Goal: Information Seeking & Learning: Check status

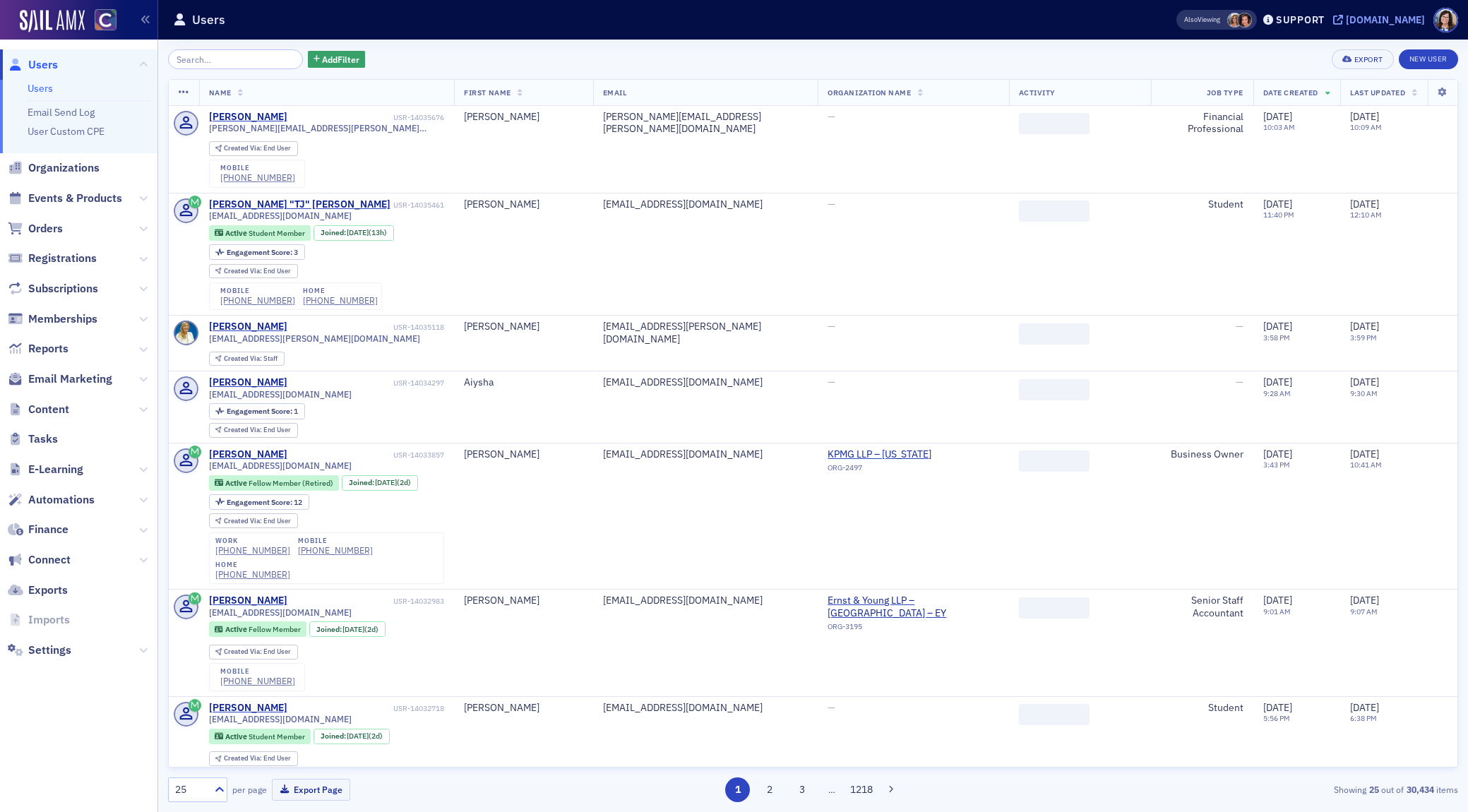
click at [1343, 20] on icon at bounding box center [1338, 19] width 10 height 10
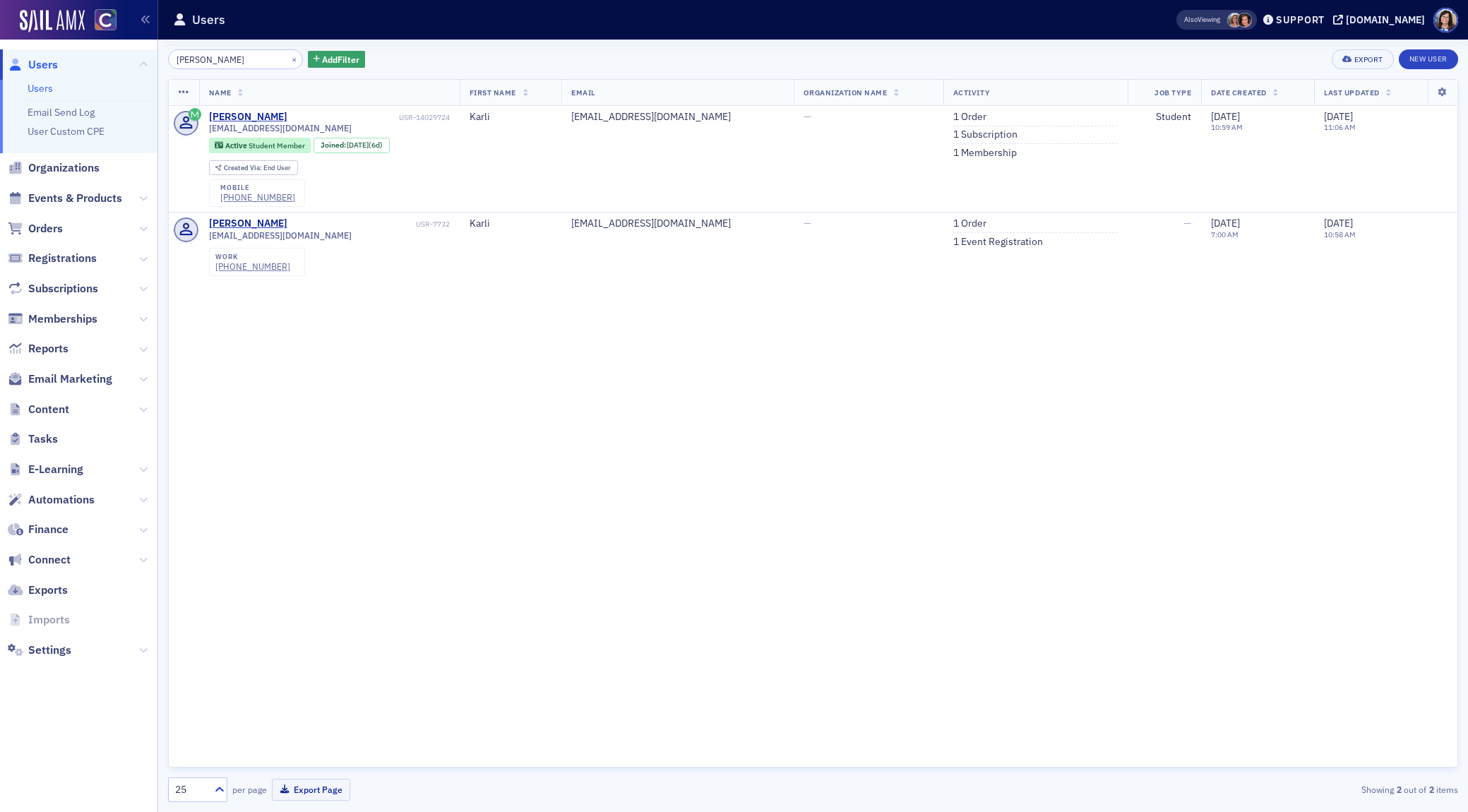
drag, startPoint x: 236, startPoint y: 59, endPoint x: 115, endPoint y: 53, distance: 121.1
click at [115, 53] on div "Users Users Email Send Log User Custom CPE Organizations Events & Products Orde…" at bounding box center [734, 406] width 1468 height 812
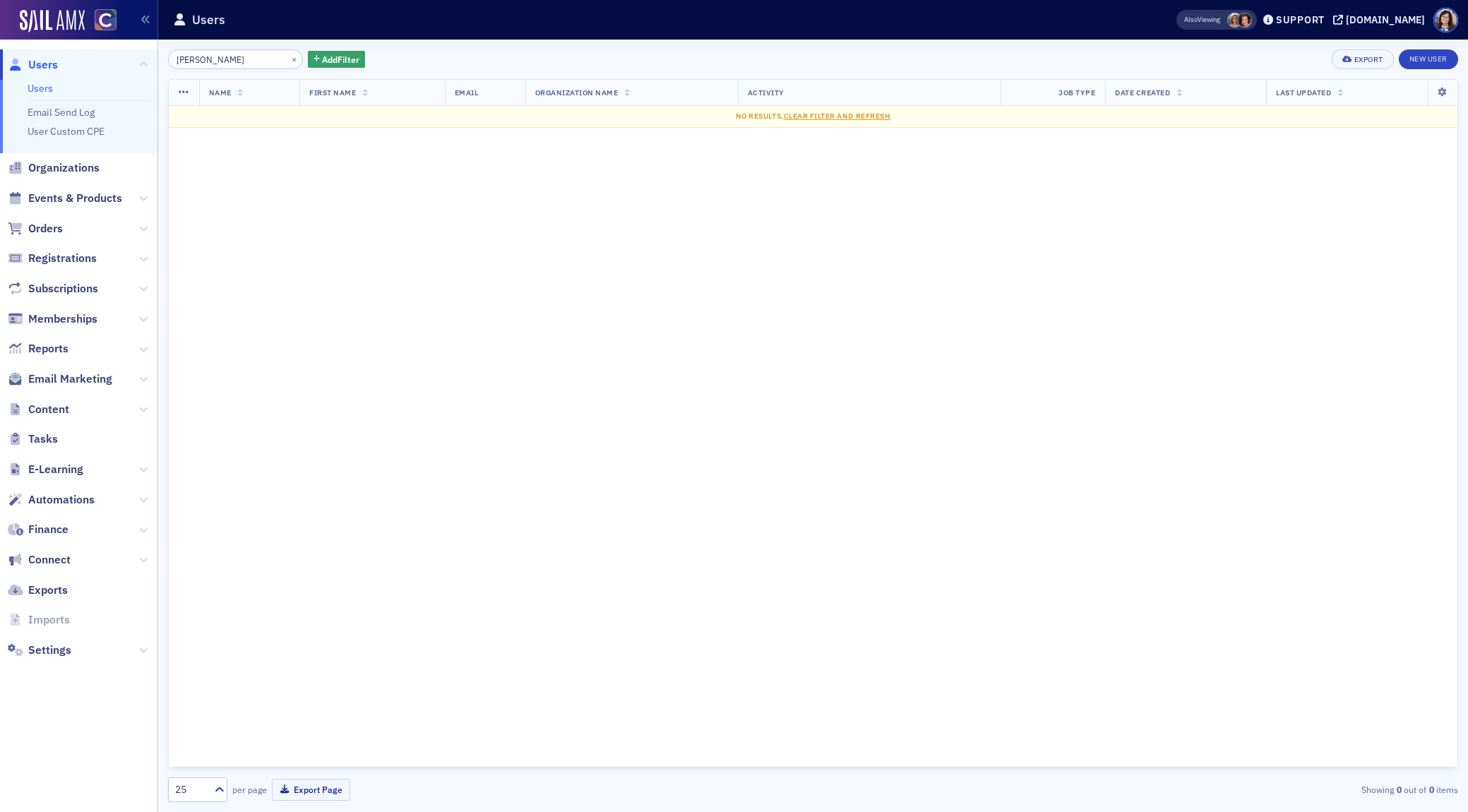
click at [217, 61] on input "Anastasia Moore" at bounding box center [235, 59] width 135 height 20
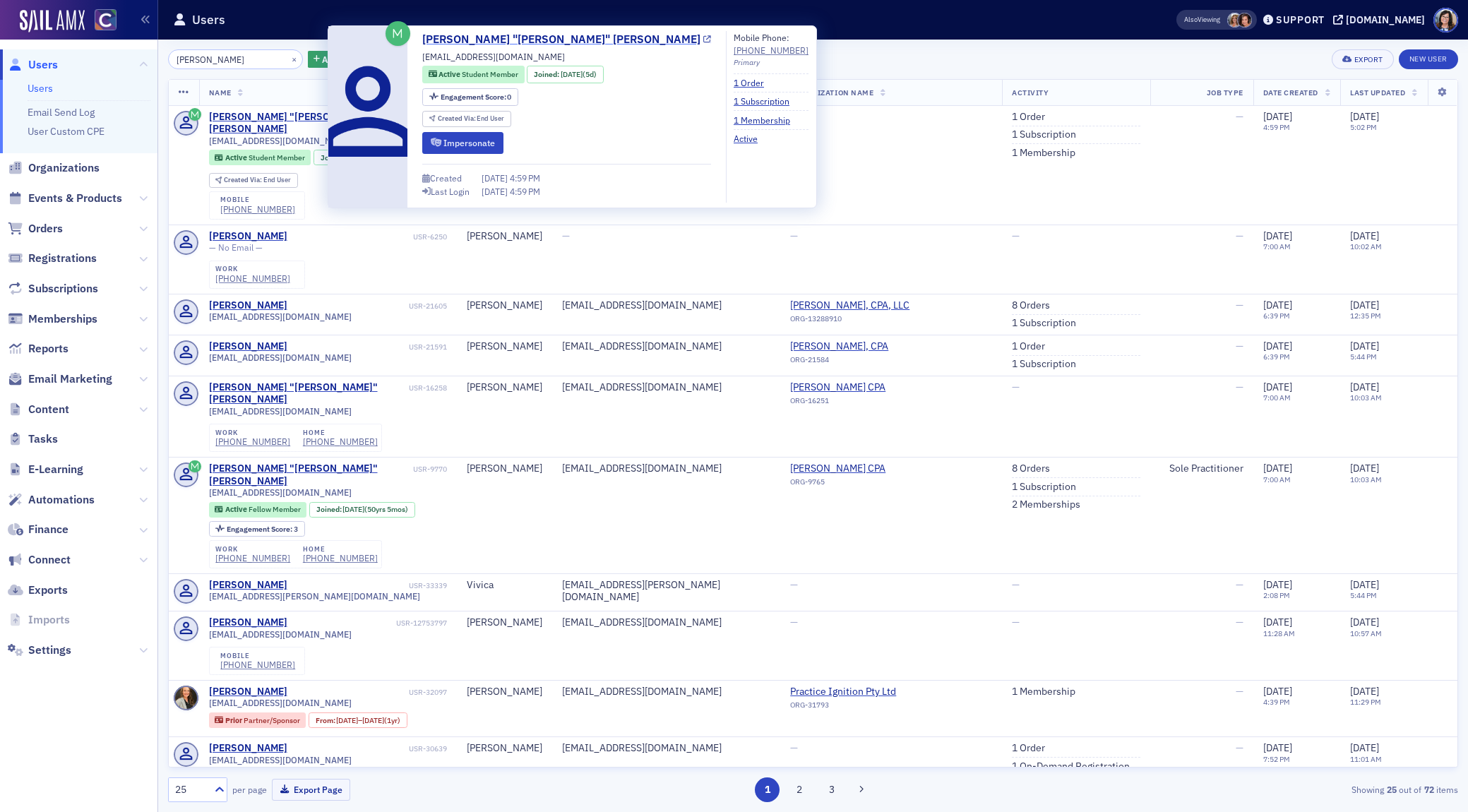
type input "Anastasia Moore"
click at [704, 39] on icon at bounding box center [707, 39] width 7 height 7
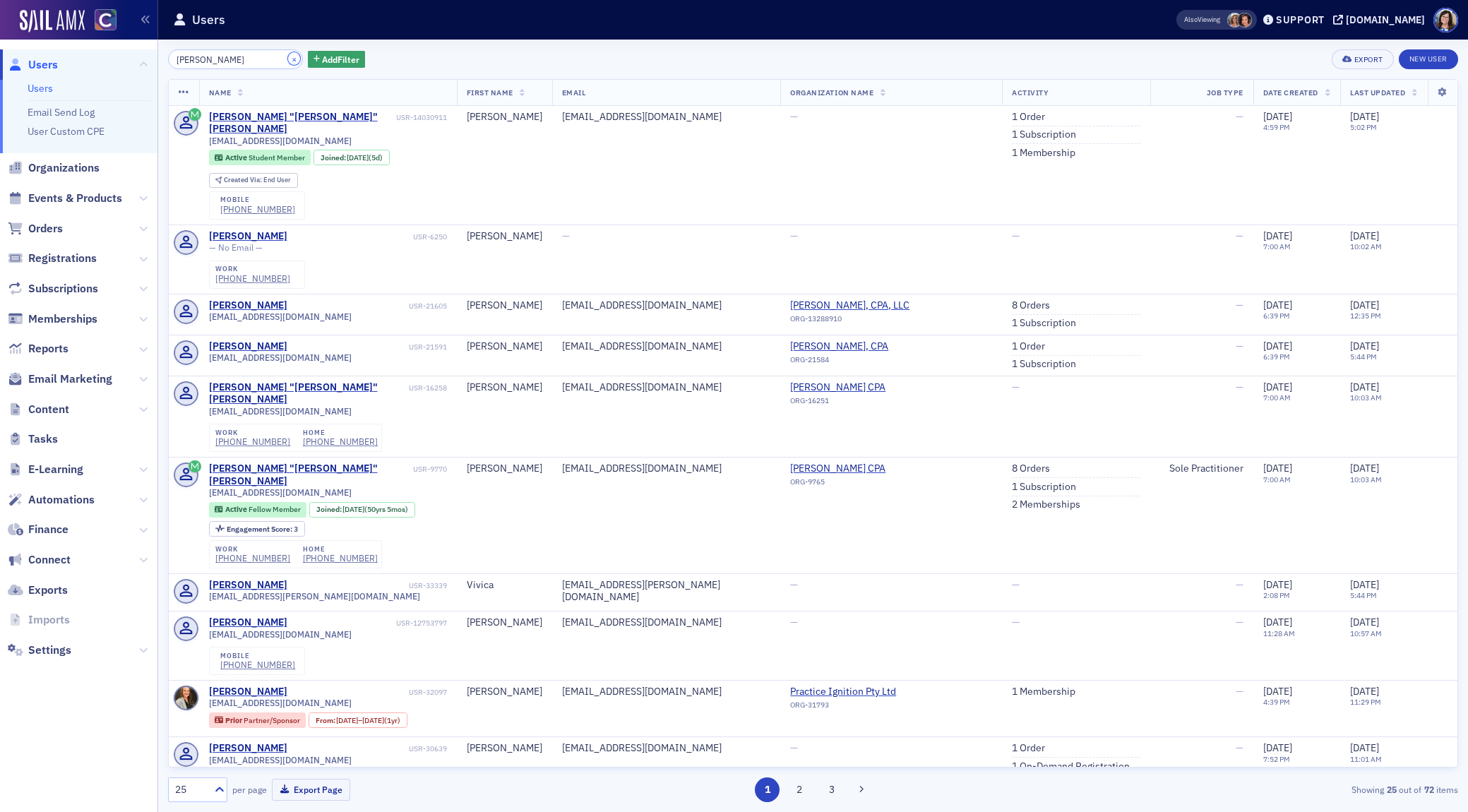
click at [288, 61] on button "×" at bounding box center [294, 58] width 13 height 13
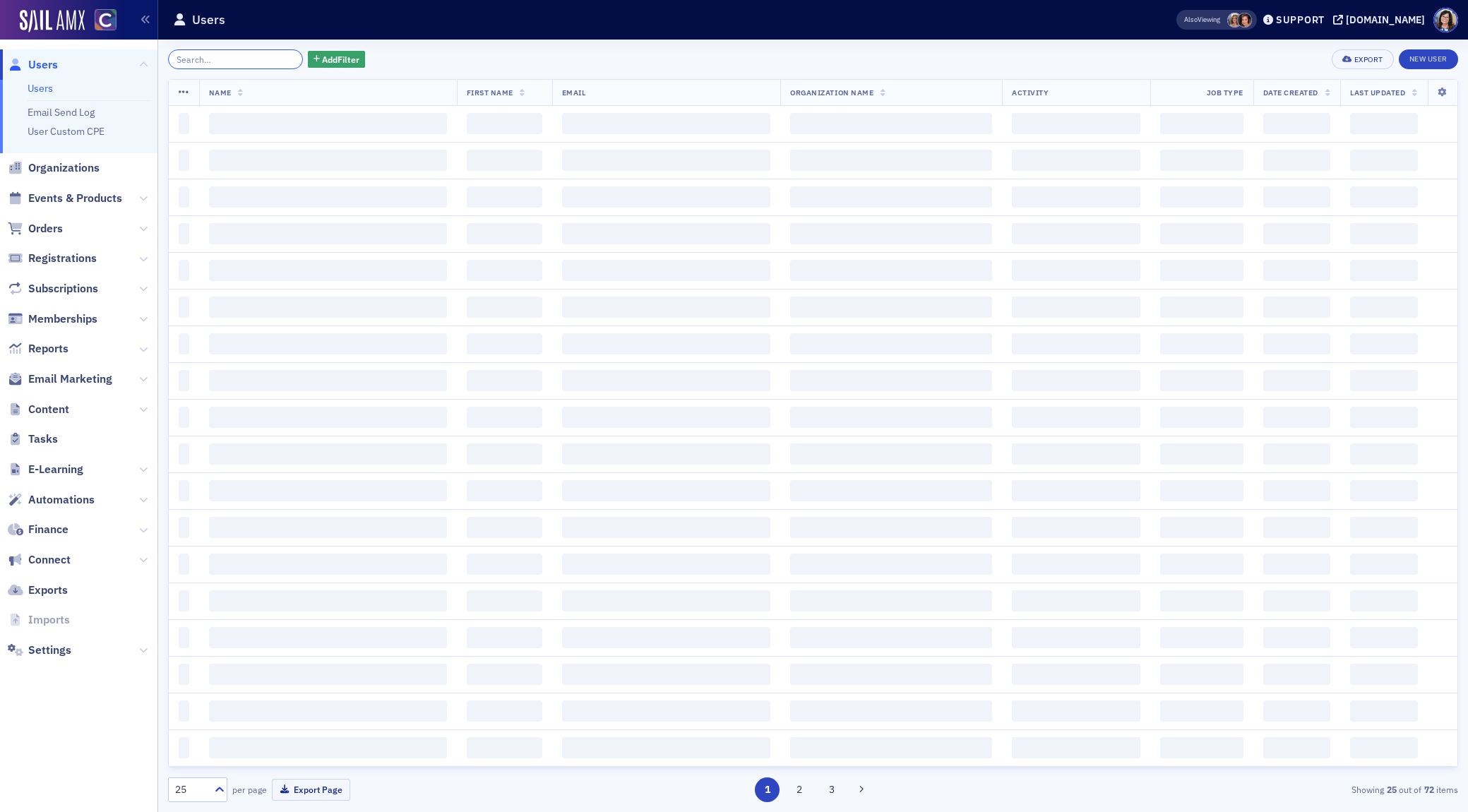
click at [249, 61] on input "search" at bounding box center [235, 59] width 135 height 20
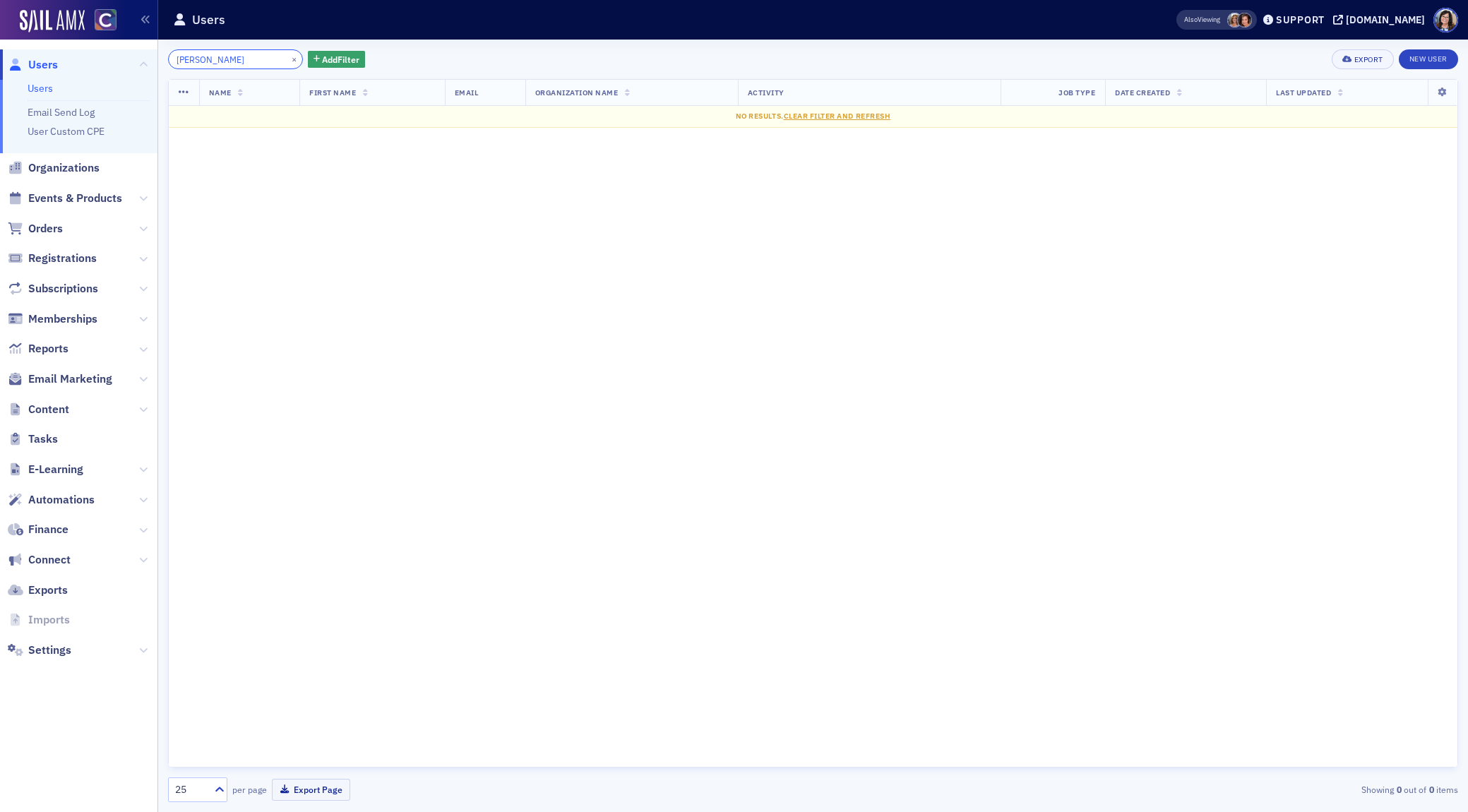
click at [201, 60] on input "Dylan Crowder" at bounding box center [235, 59] width 135 height 20
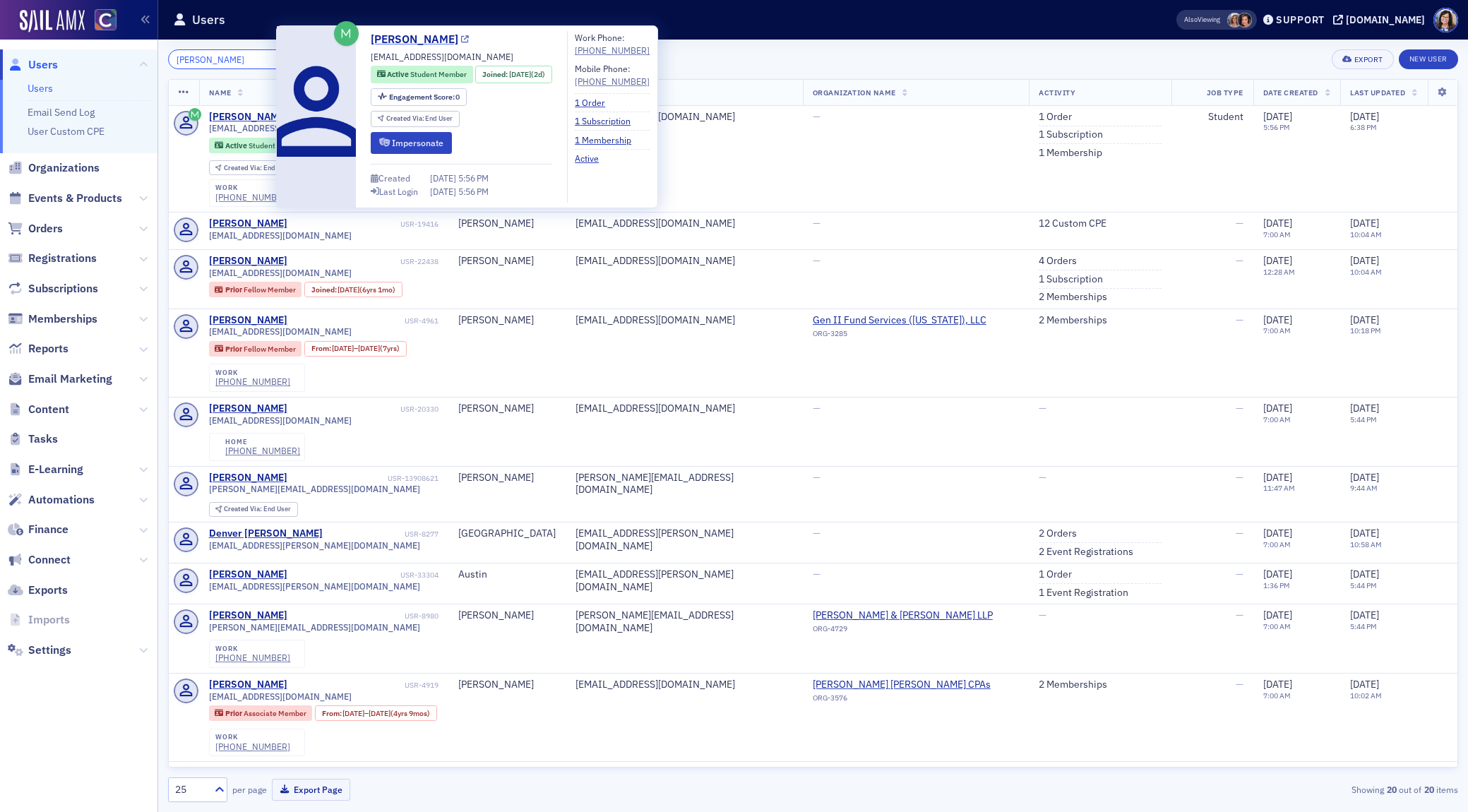
type input "Dylan Crowder"
click at [461, 39] on icon at bounding box center [465, 39] width 7 height 7
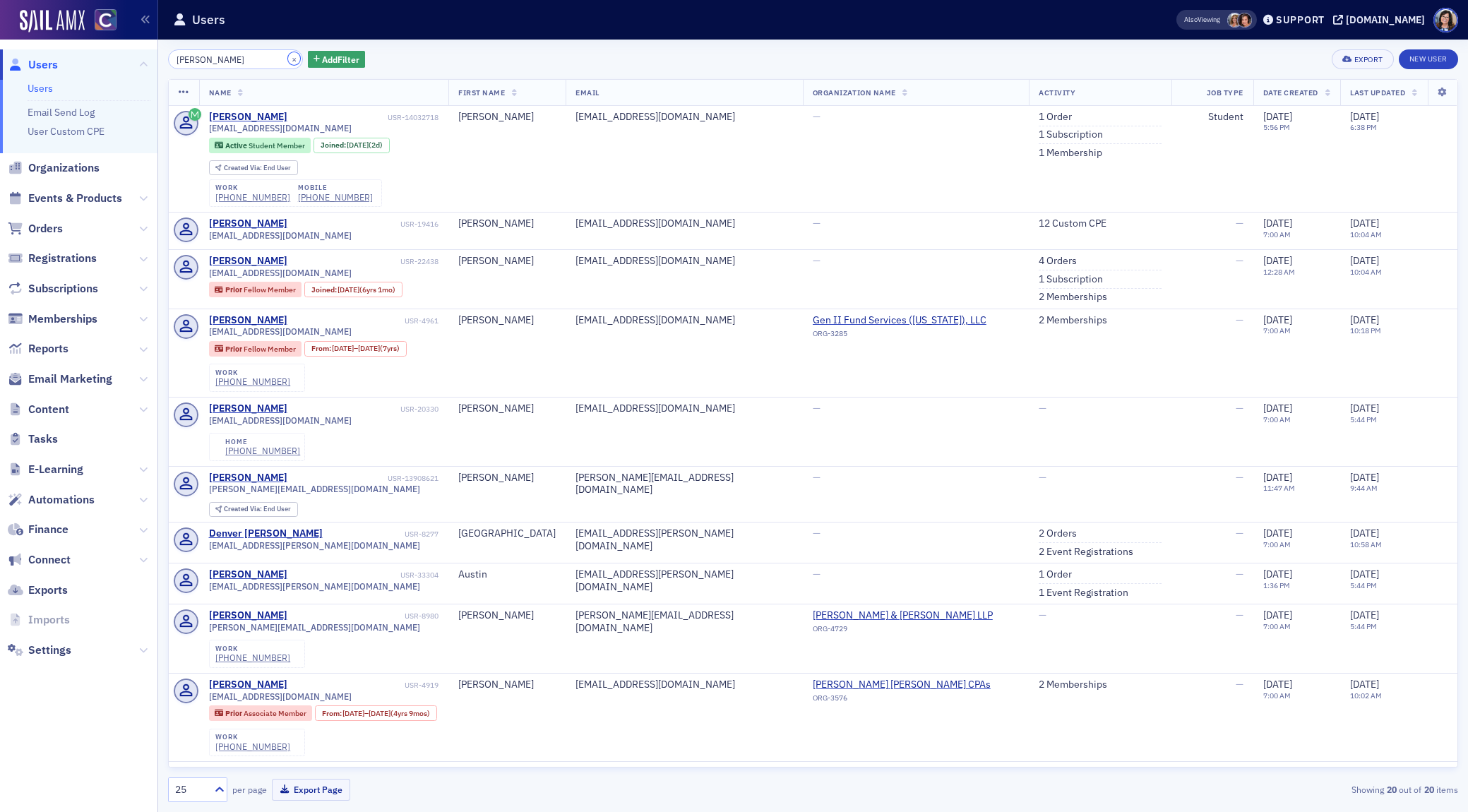
drag, startPoint x: 278, startPoint y: 59, endPoint x: 222, endPoint y: 59, distance: 56.0
click at [288, 59] on button "×" at bounding box center [294, 58] width 13 height 13
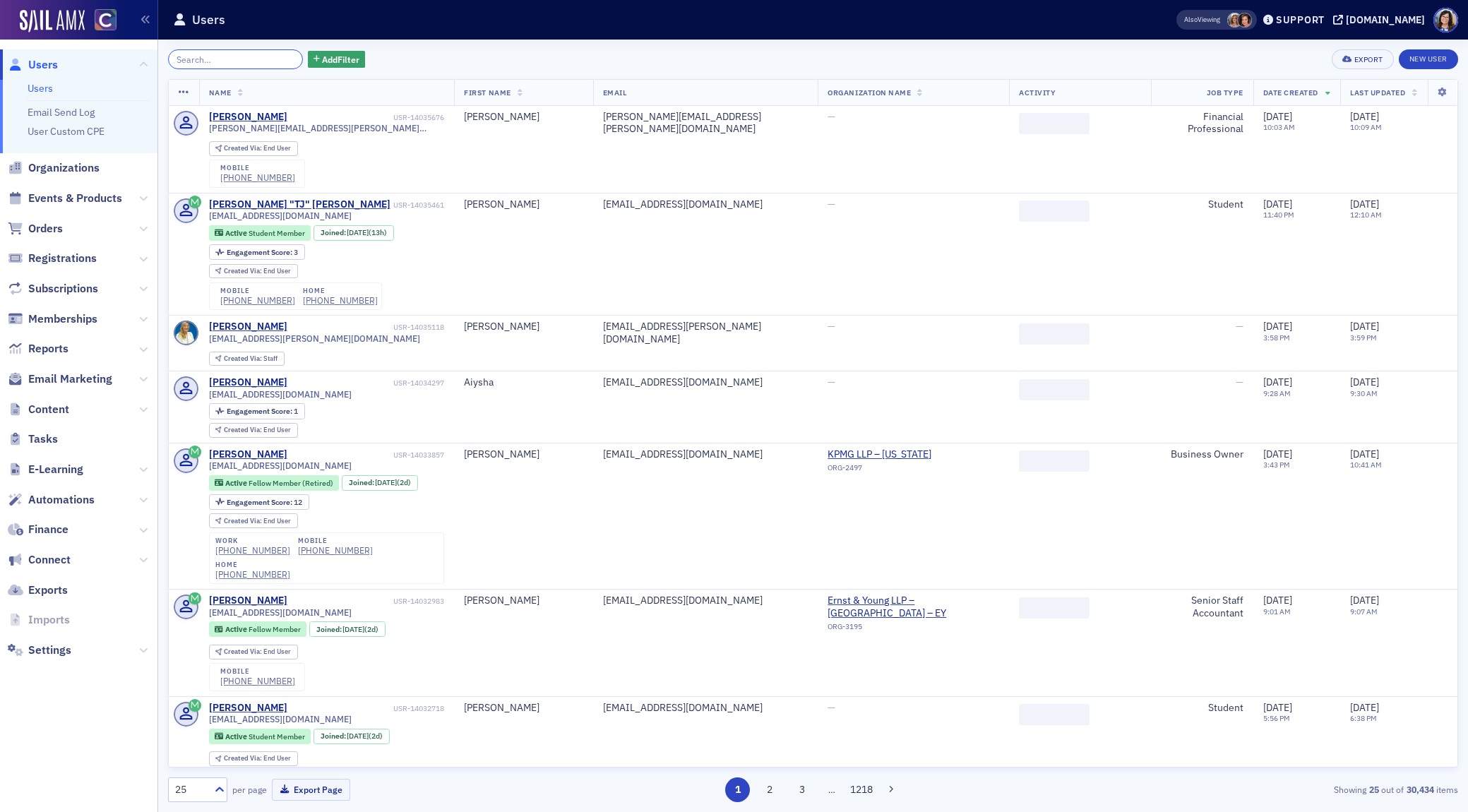
drag, startPoint x: 221, startPoint y: 60, endPoint x: 208, endPoint y: 67, distance: 14.8
click at [221, 60] on input "search" at bounding box center [235, 59] width 135 height 20
paste input "Sabrina Craven"
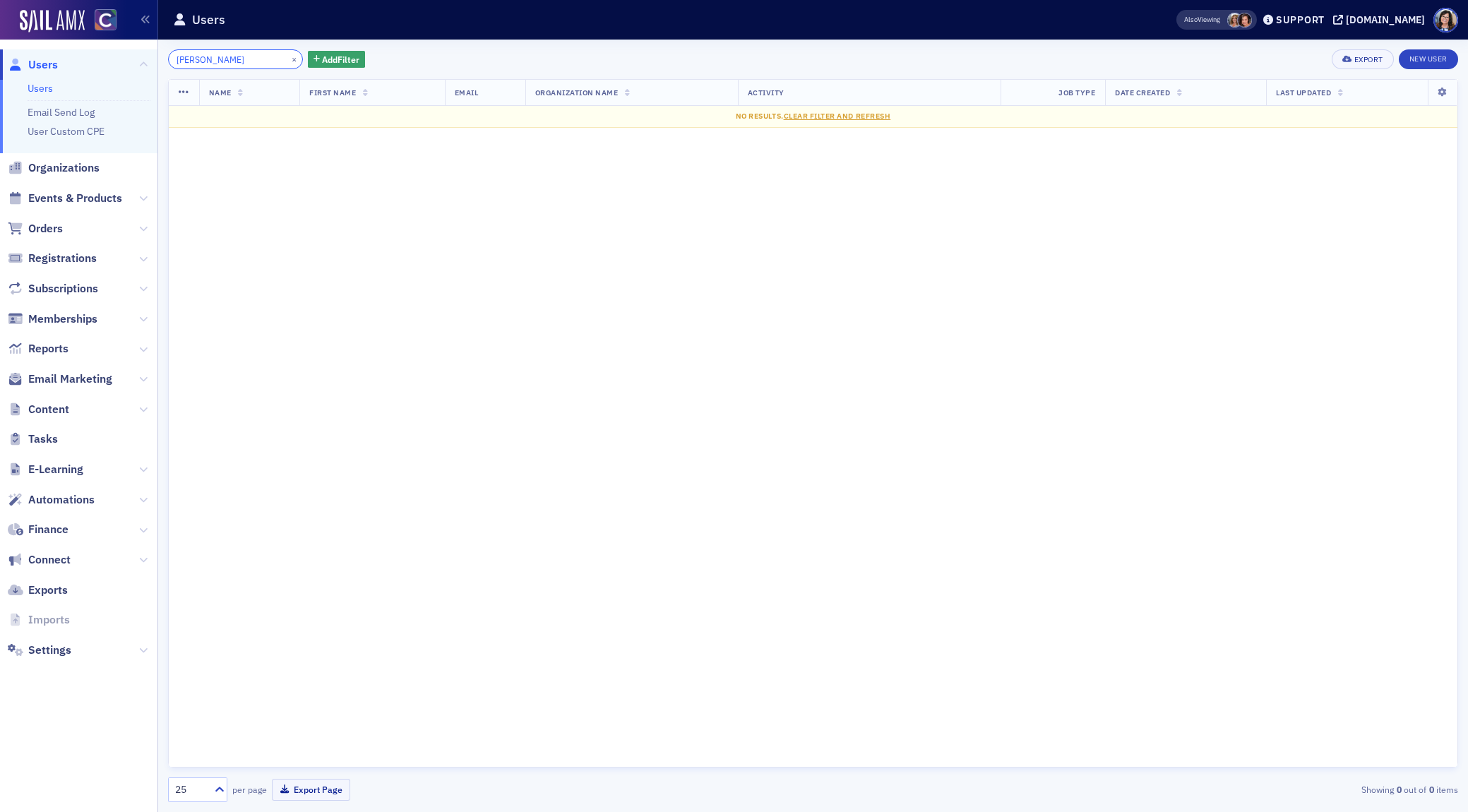
click at [208, 61] on input "Sabrina Craven" at bounding box center [235, 59] width 135 height 20
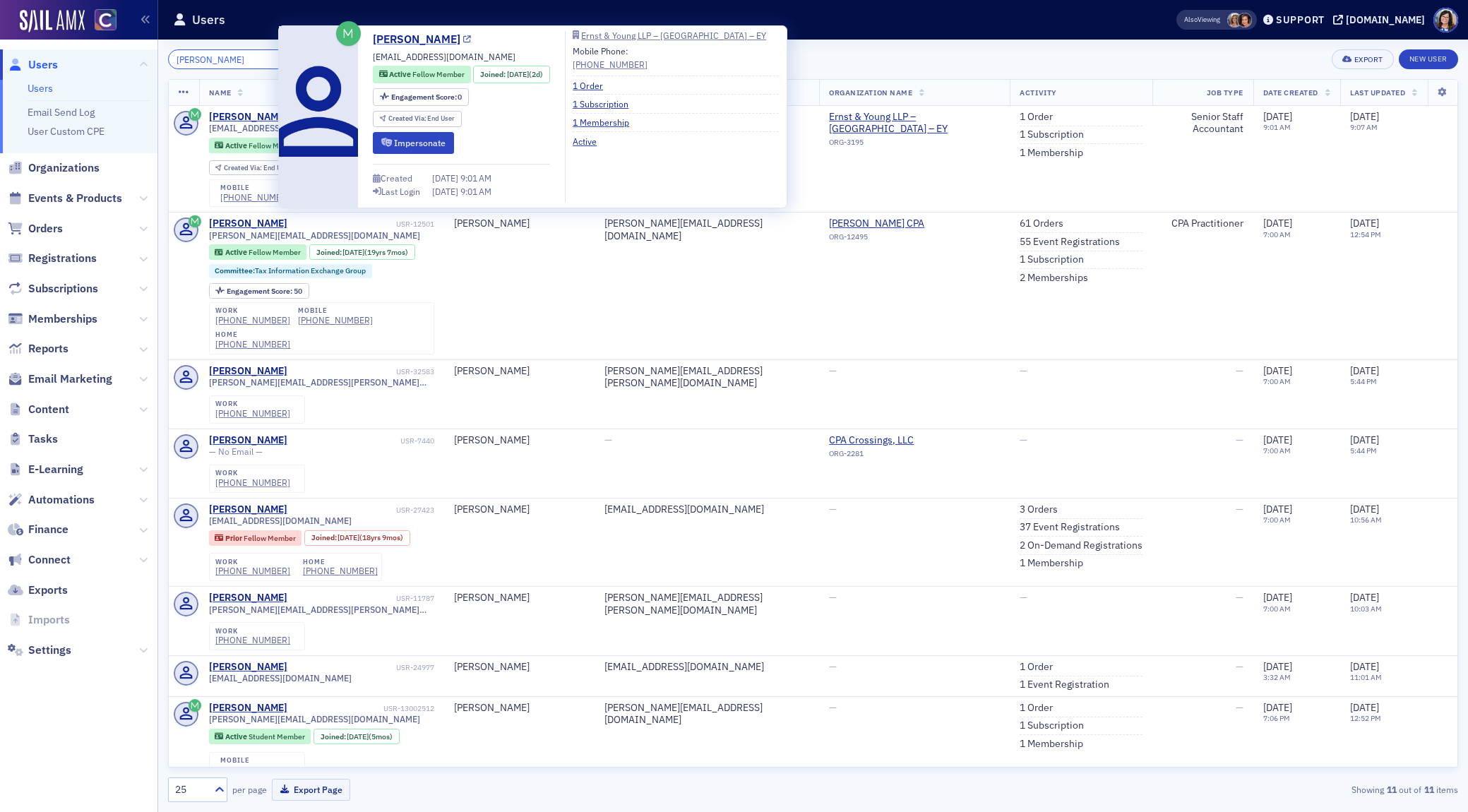
type input "[PERSON_NAME]"
click at [463, 40] on icon at bounding box center [467, 39] width 7 height 7
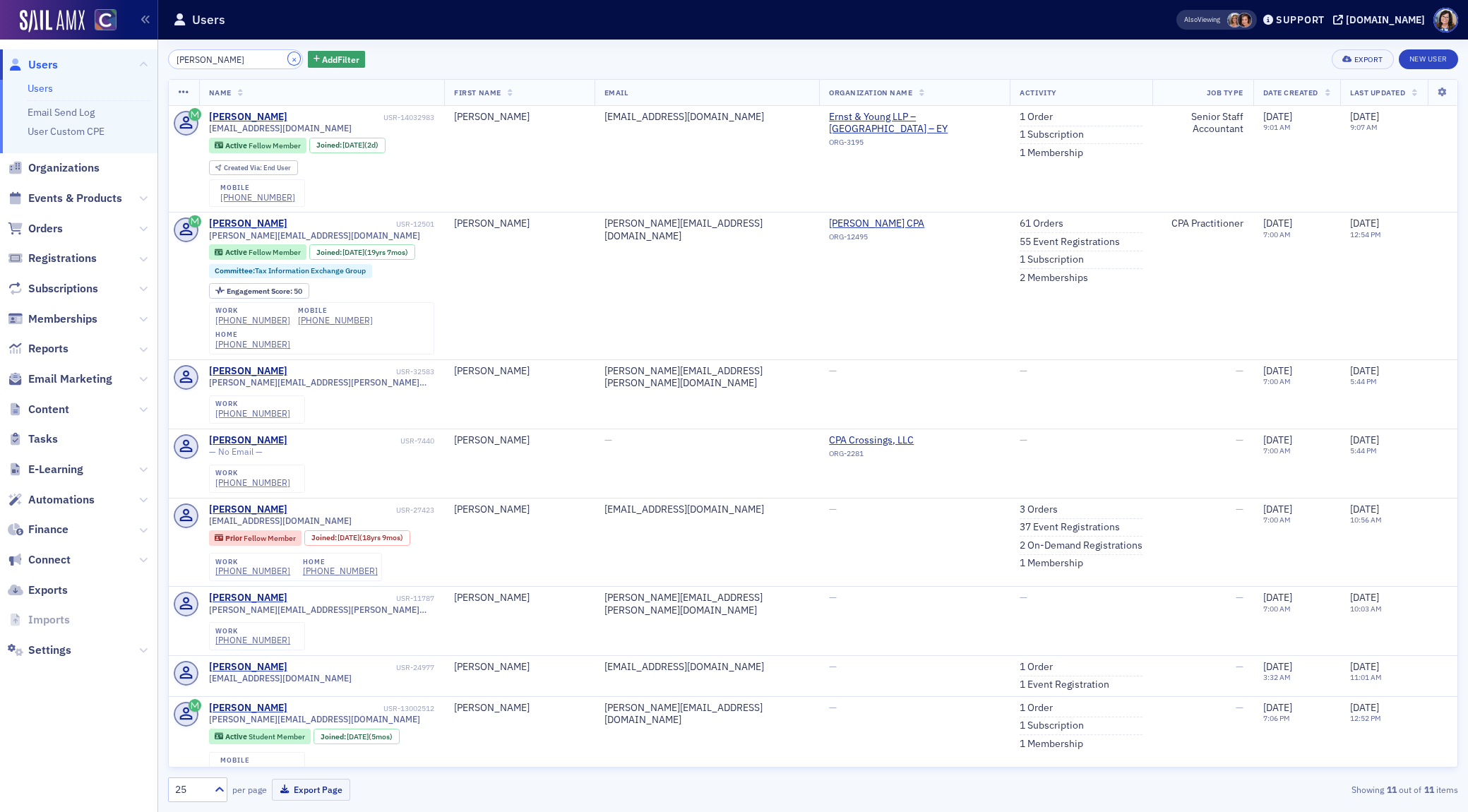
click at [288, 59] on button "×" at bounding box center [294, 58] width 13 height 13
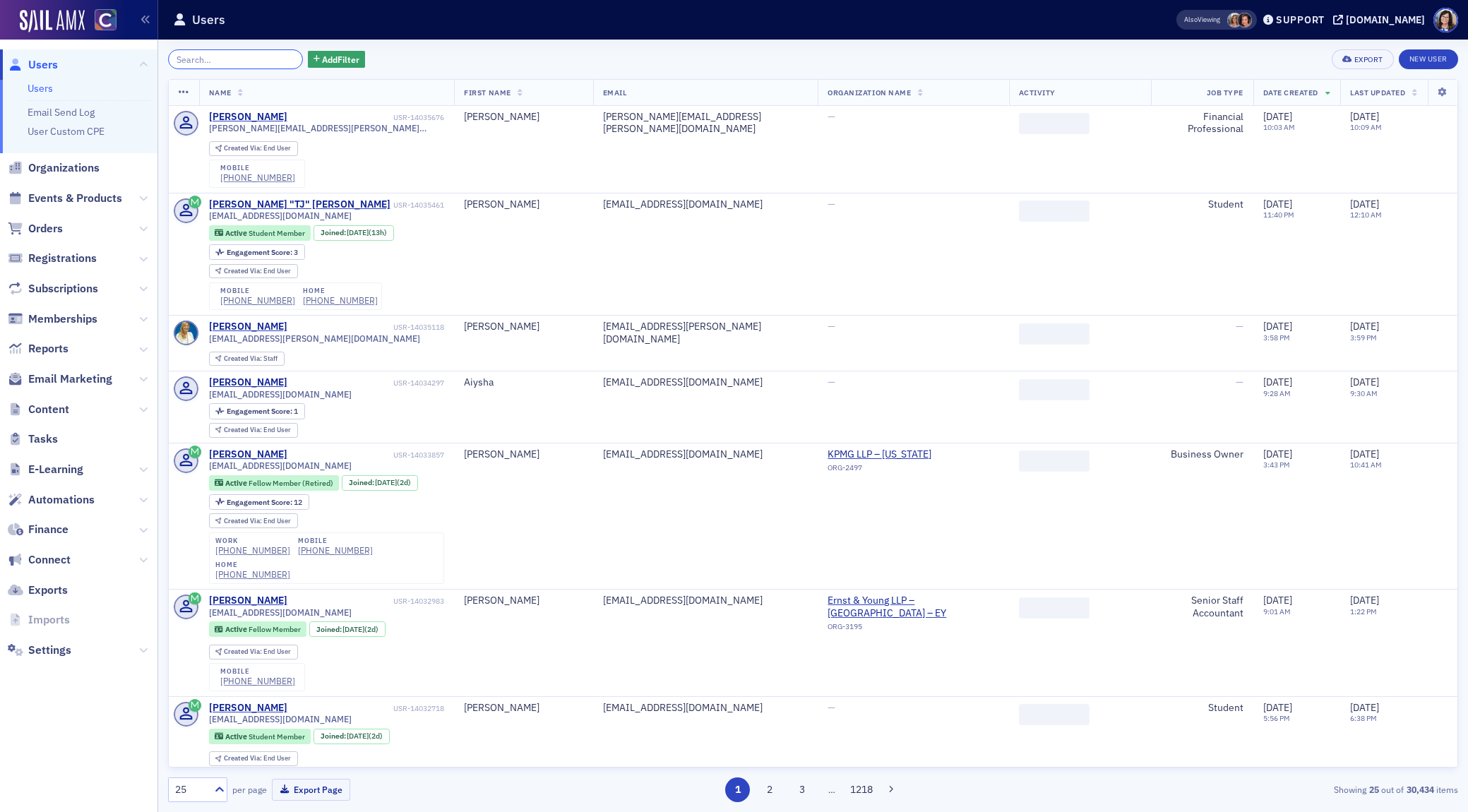
click at [234, 59] on input "search" at bounding box center [235, 59] width 135 height 20
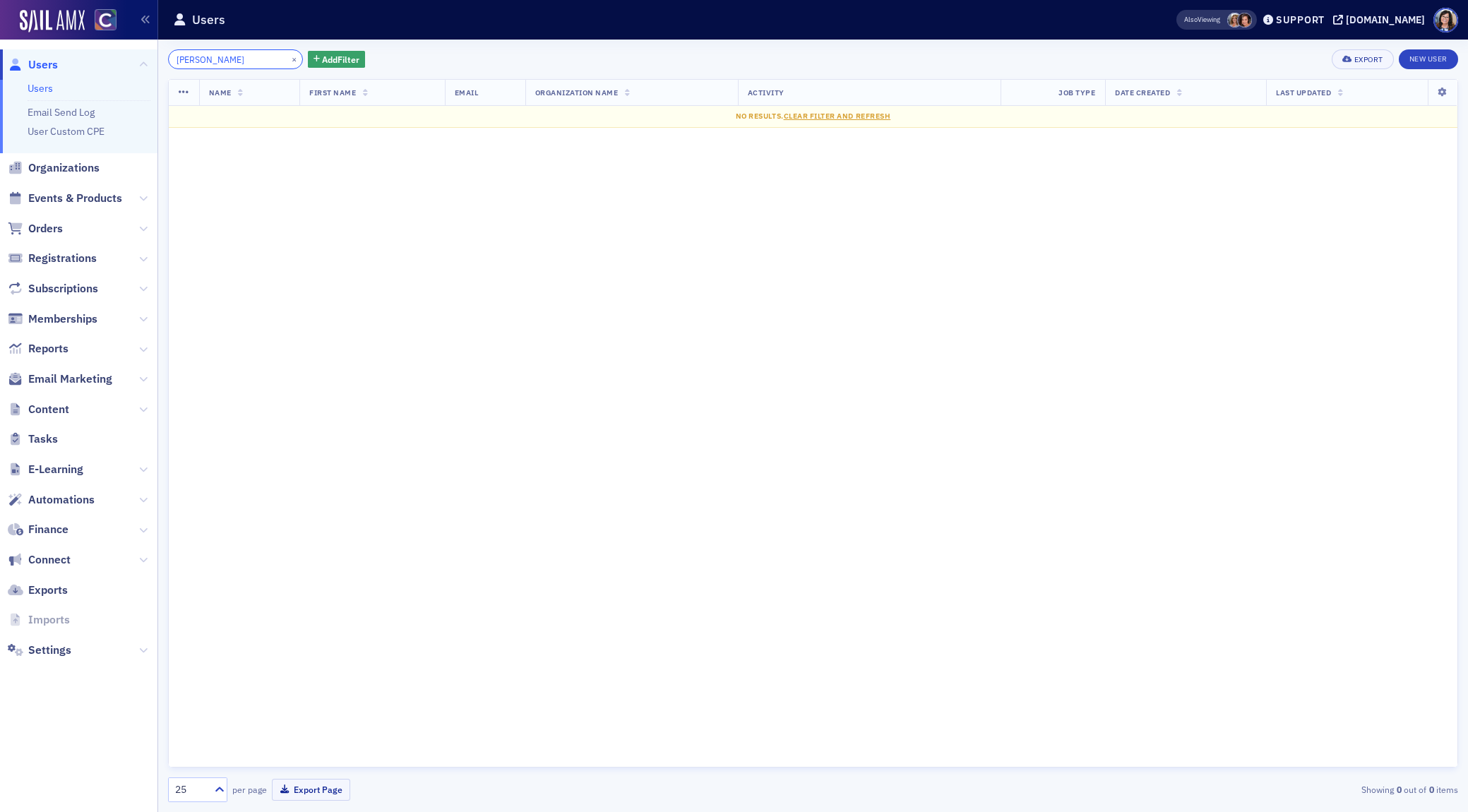
click at [210, 63] on input "Marcio Stewart" at bounding box center [235, 59] width 135 height 20
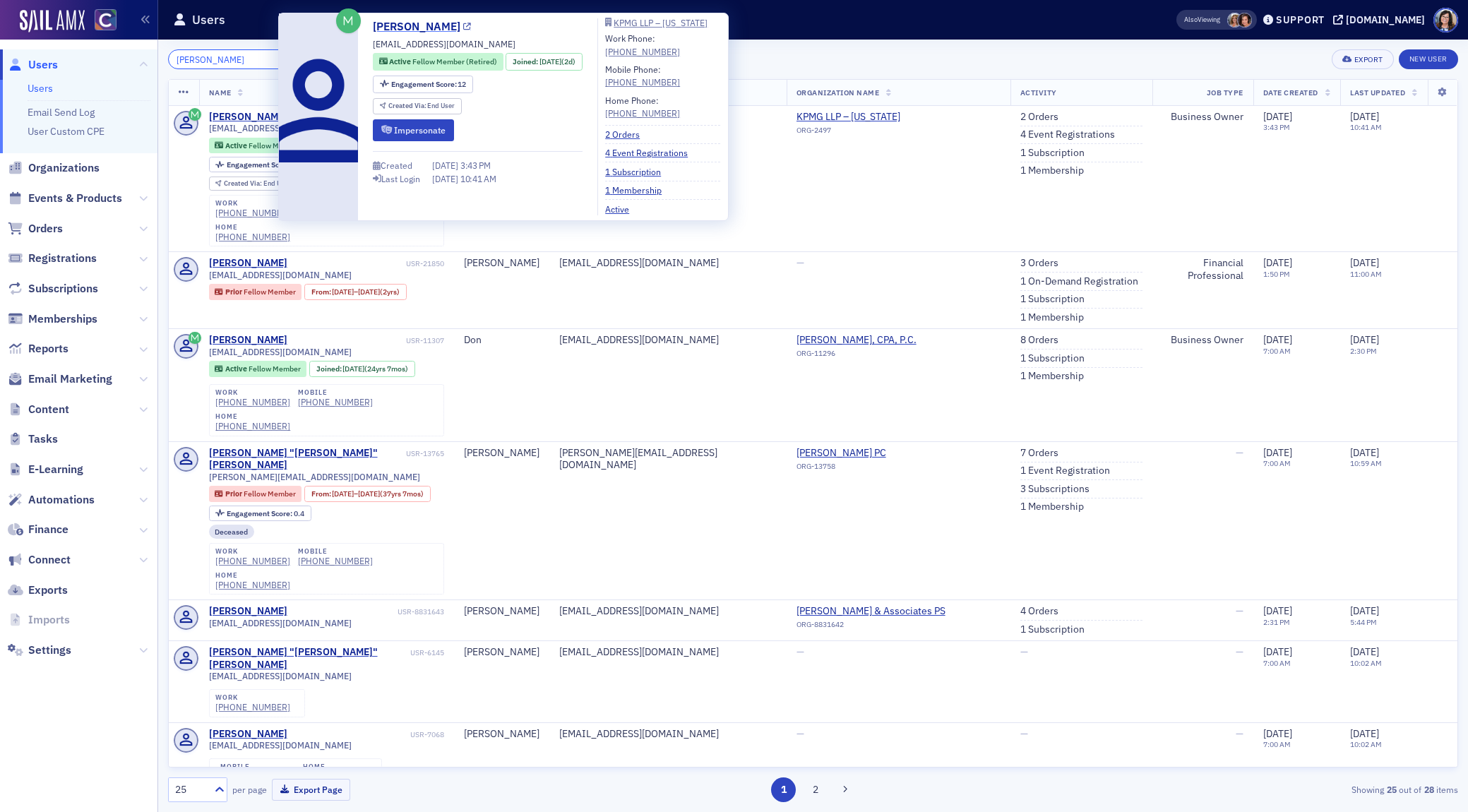
type input "[PERSON_NAME]"
click at [463, 28] on icon at bounding box center [467, 27] width 7 height 7
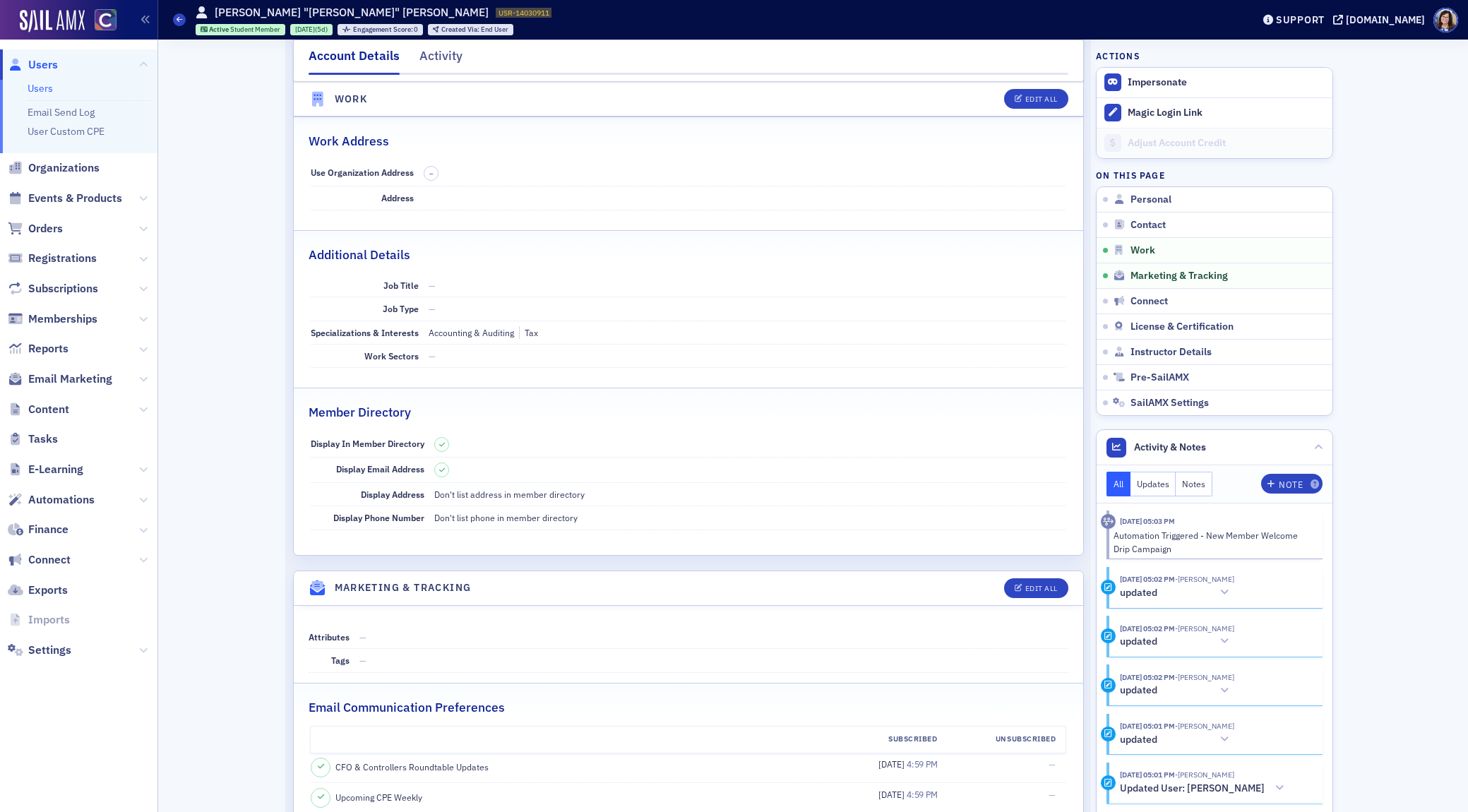
scroll to position [921, 0]
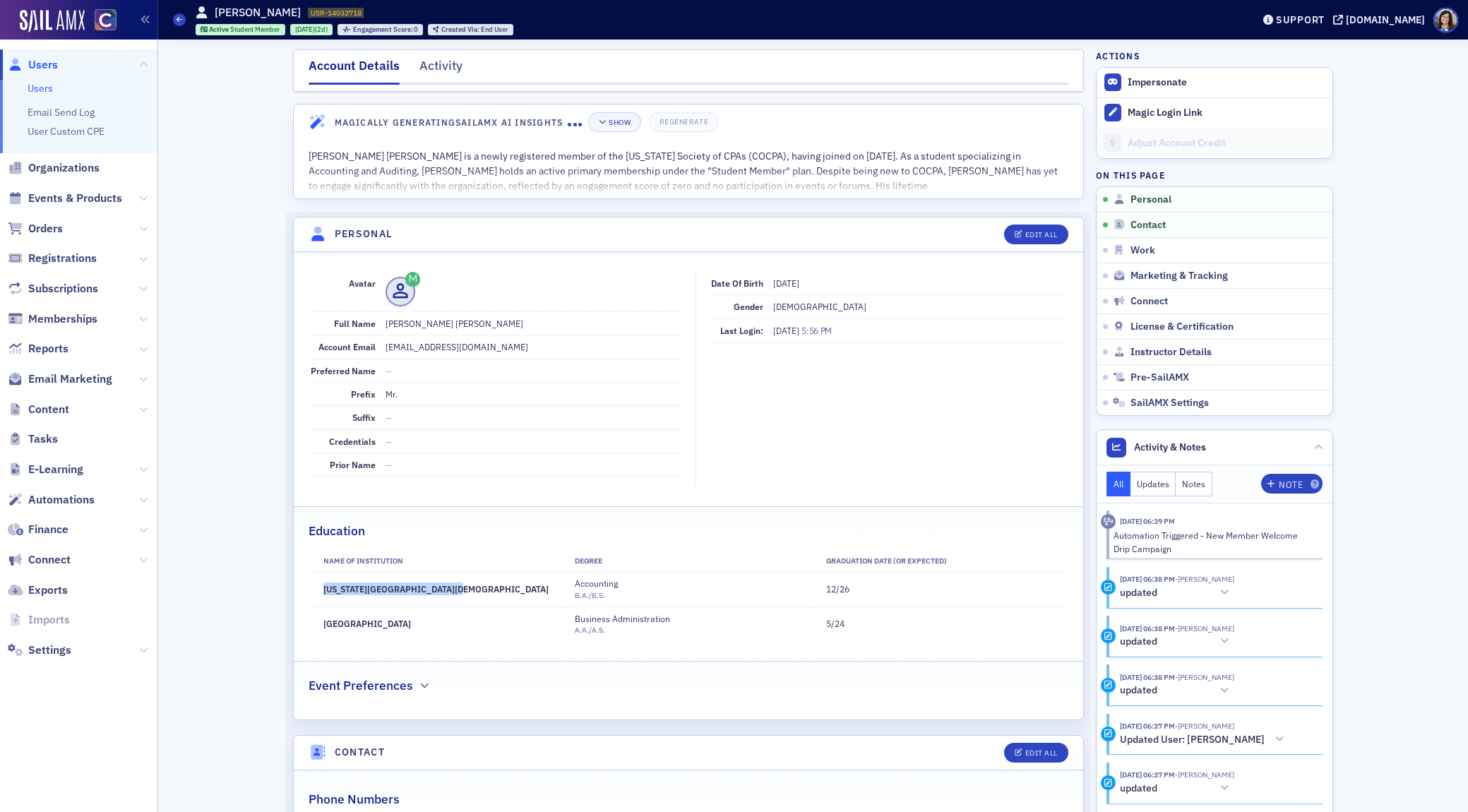
drag, startPoint x: 430, startPoint y: 589, endPoint x: 323, endPoint y: 593, distance: 107.1
click at [323, 593] on td "Colorado Christian University" at bounding box center [437, 589] width 251 height 35
copy td "Colorado Christian University"
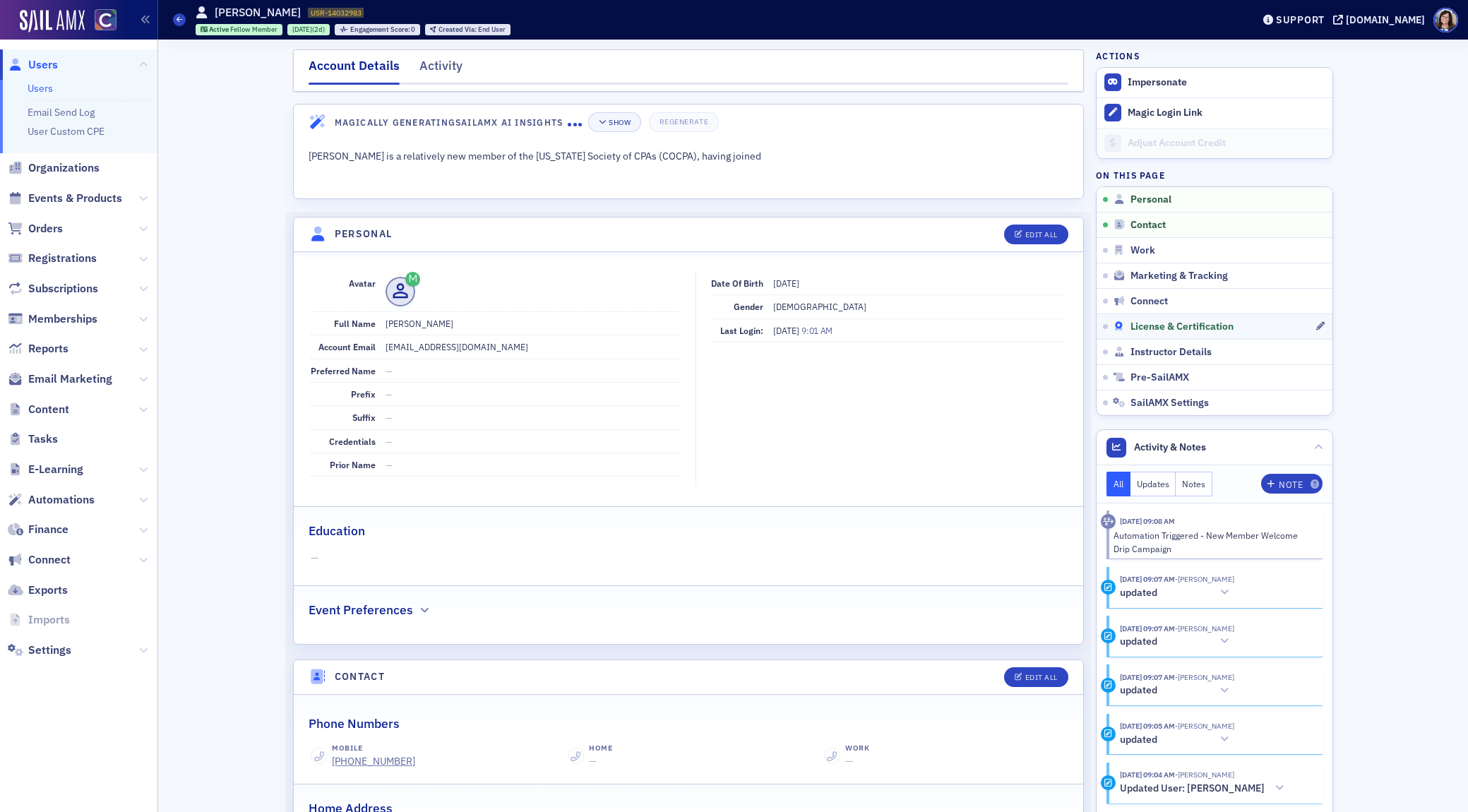
click at [1162, 326] on span "License & Certification" at bounding box center [1182, 326] width 103 height 13
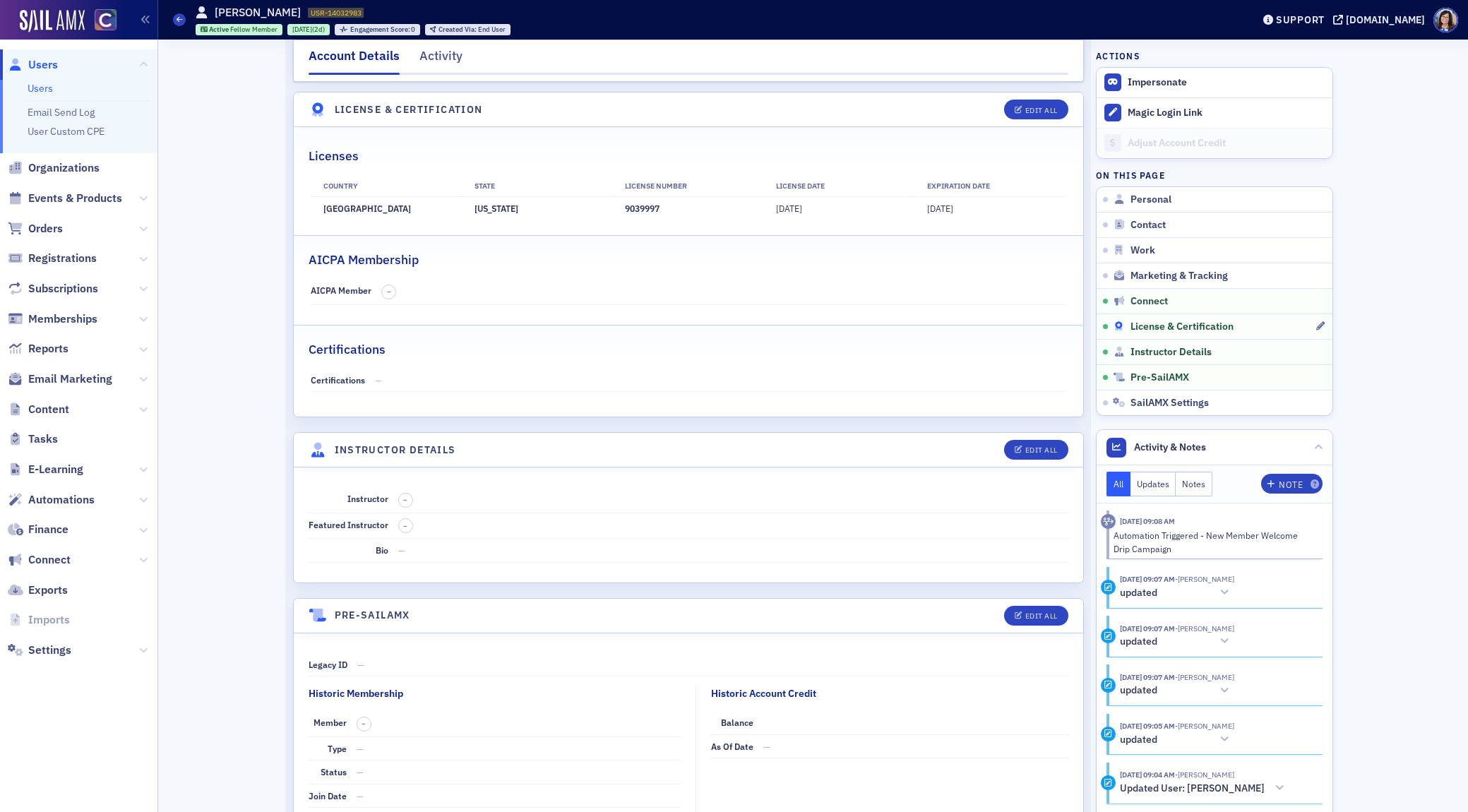
scroll to position [2556, 0]
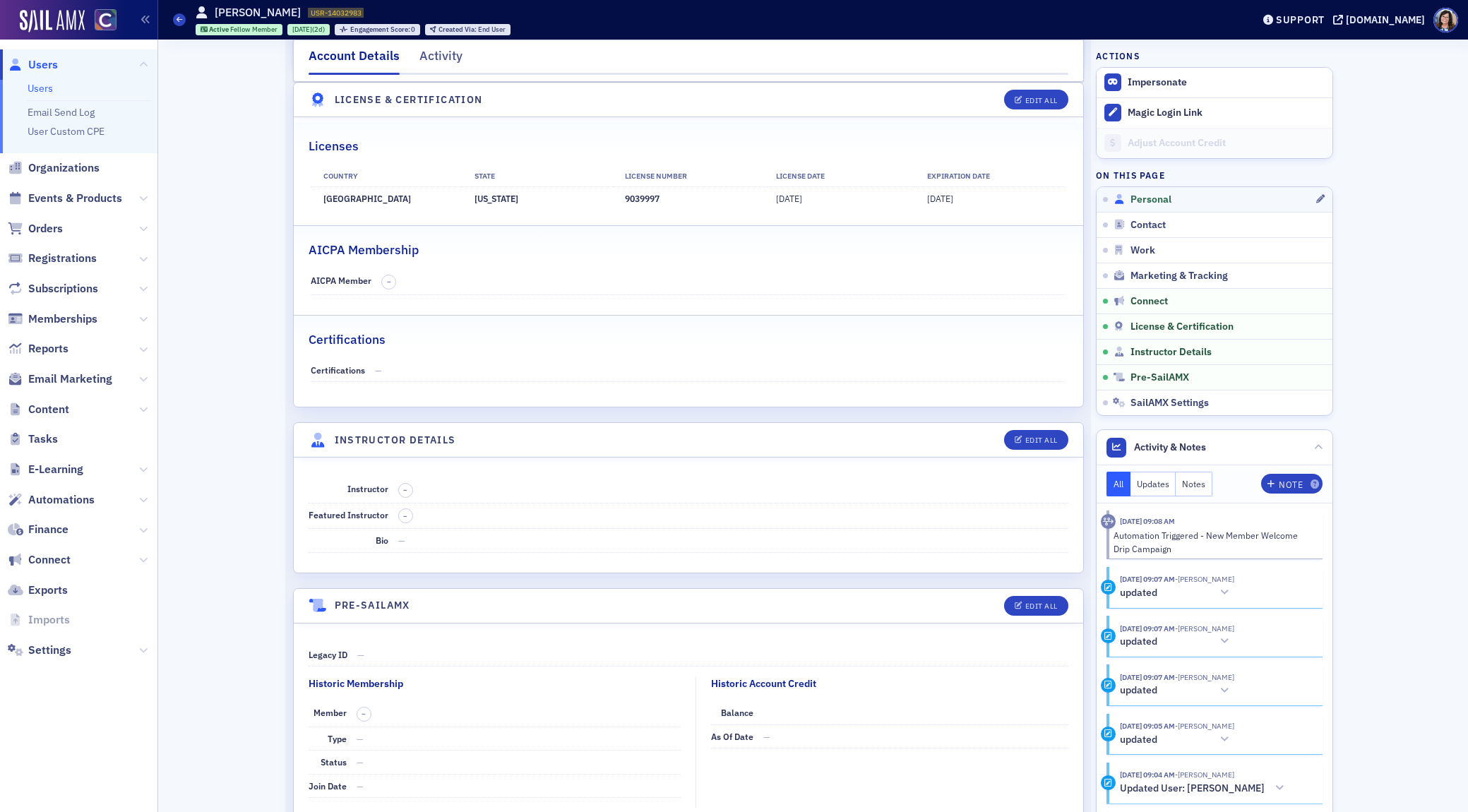
click at [1151, 199] on span "Personal" at bounding box center [1151, 199] width 41 height 13
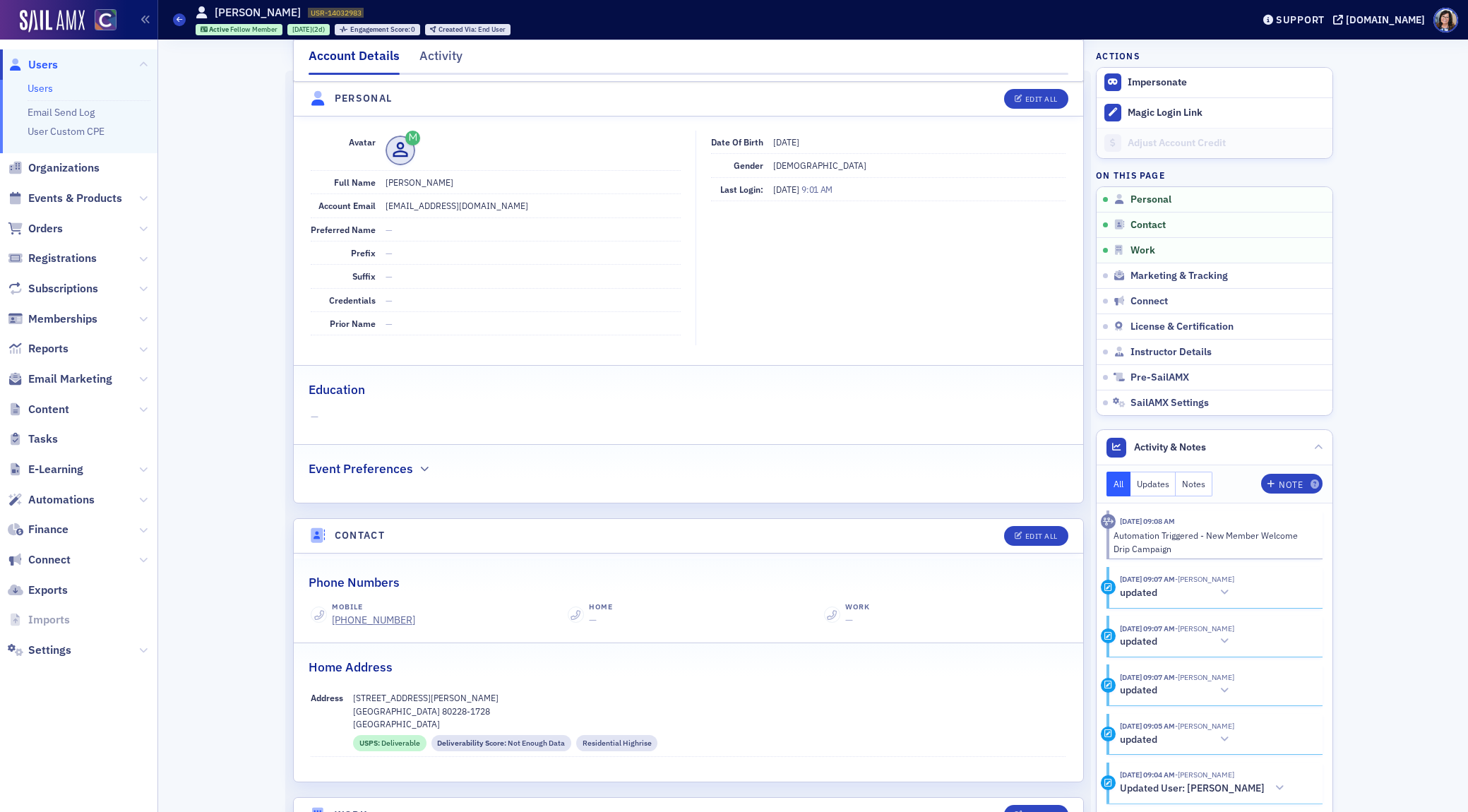
scroll to position [135, 0]
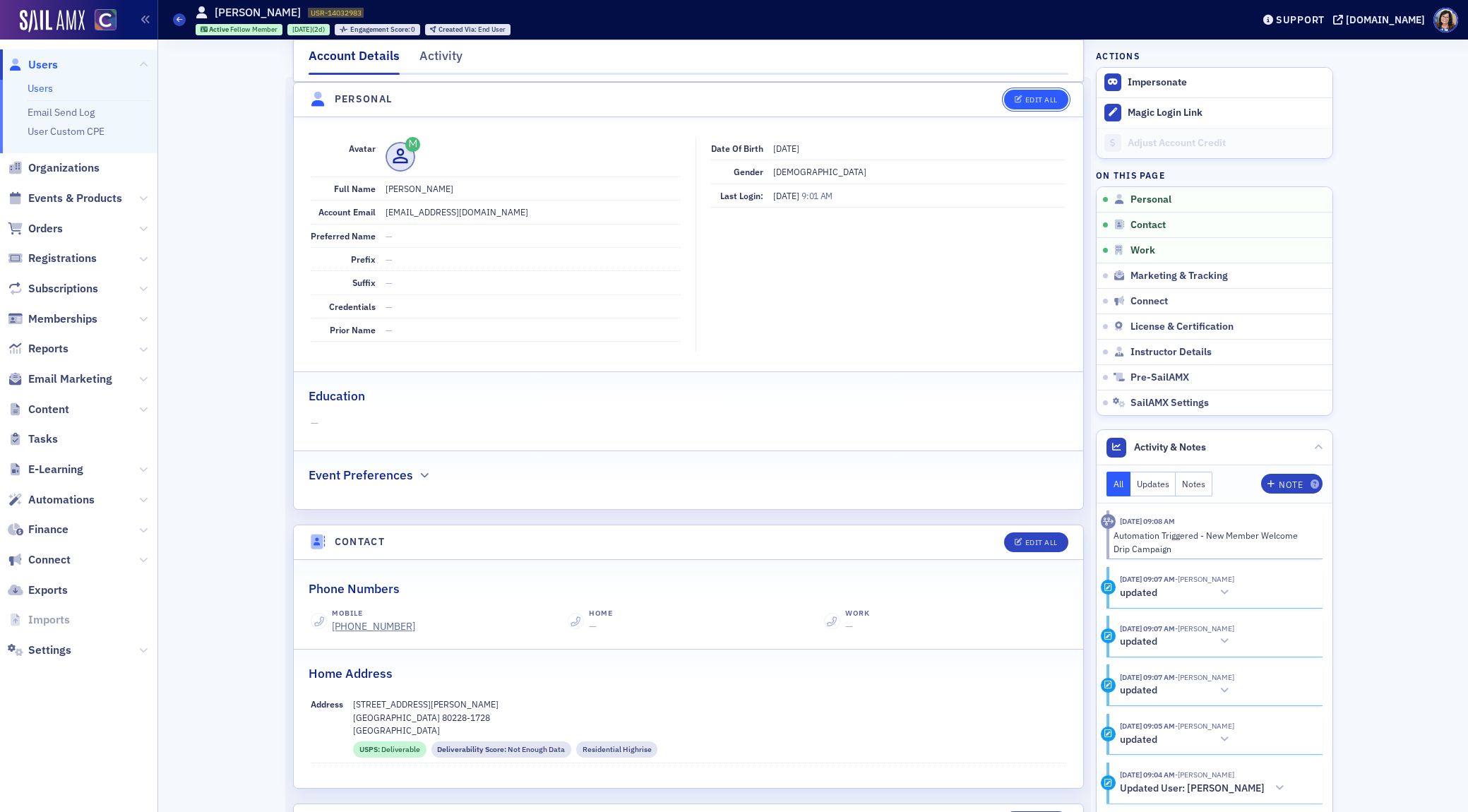
click at [1038, 104] on div "Edit All" at bounding box center [1042, 100] width 33 height 7
select select "US"
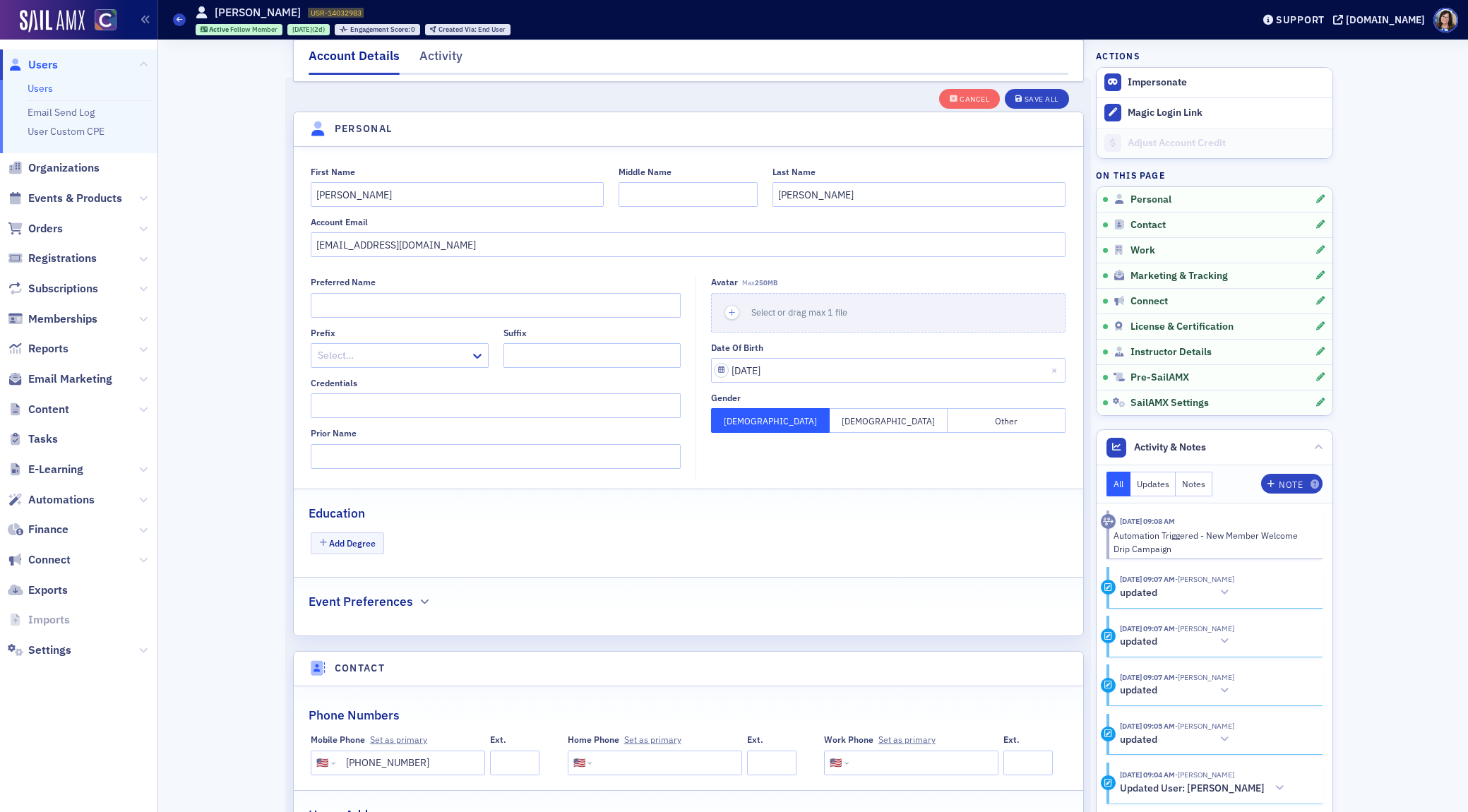
scroll to position [164, 0]
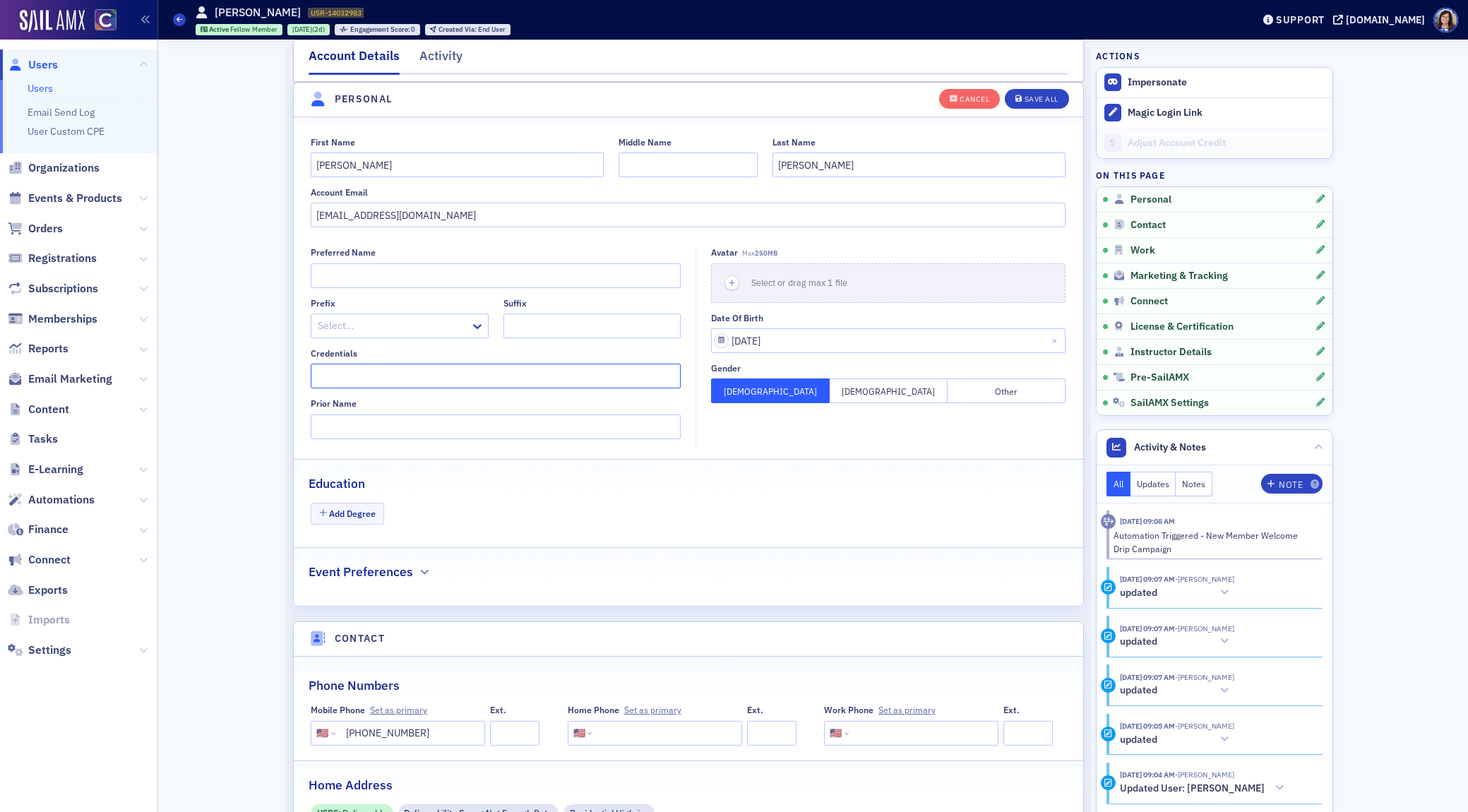
click at [373, 377] on input "Credentials" at bounding box center [496, 376] width 370 height 25
type input "CPA"
click at [1031, 101] on div "Save All" at bounding box center [1042, 99] width 34 height 7
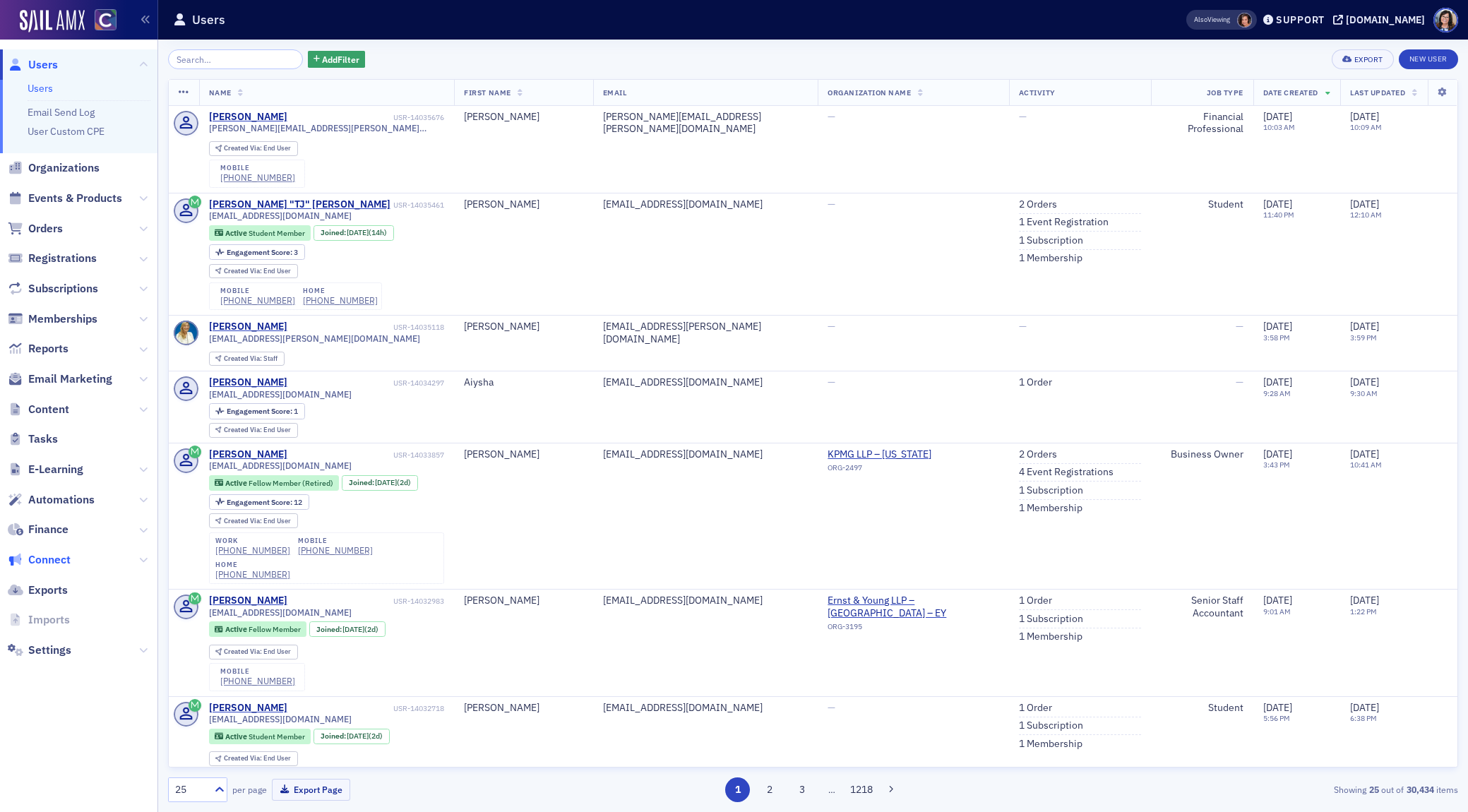
click at [44, 561] on span "Connect" at bounding box center [49, 560] width 42 height 16
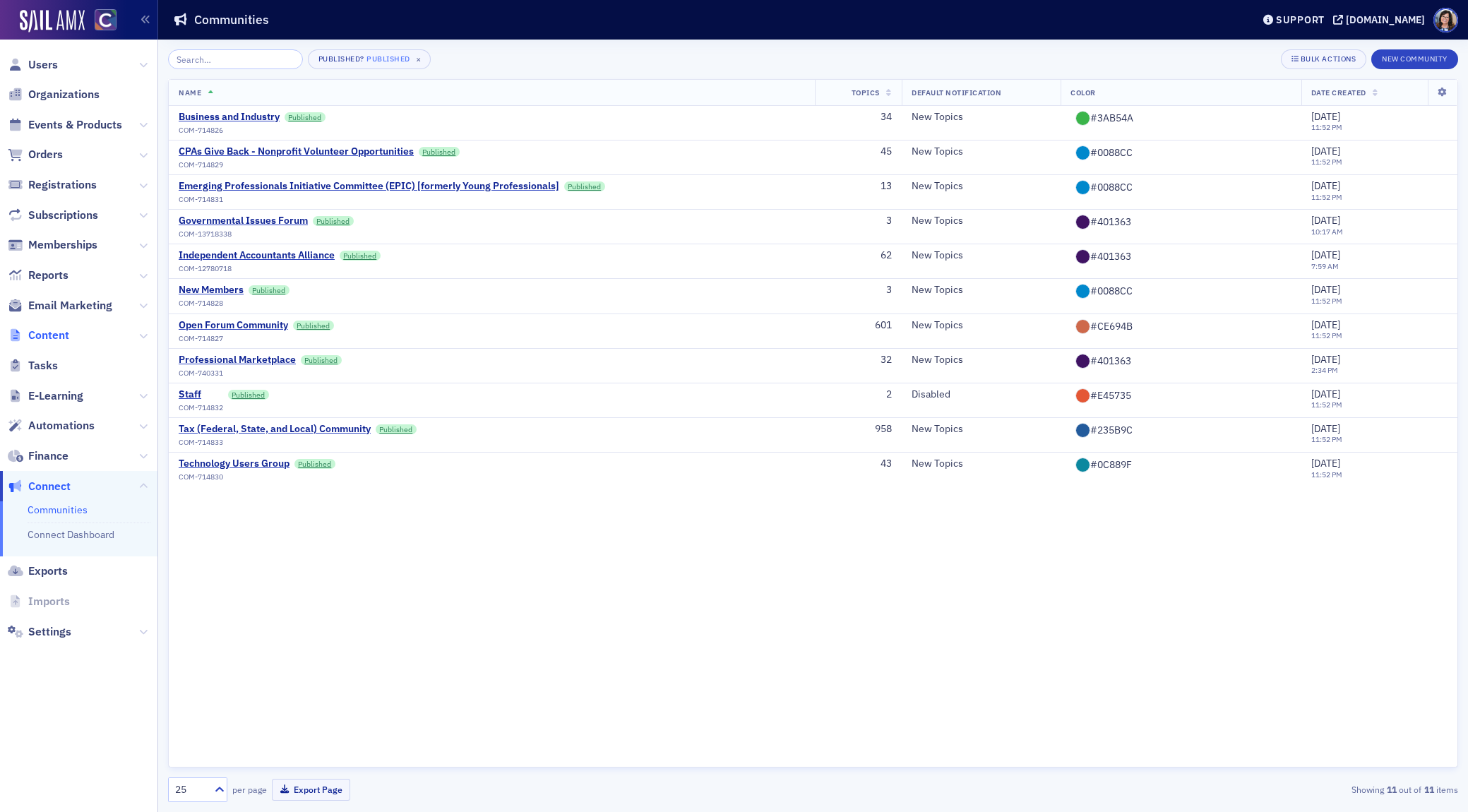
click at [51, 340] on span "Content" at bounding box center [48, 335] width 41 height 16
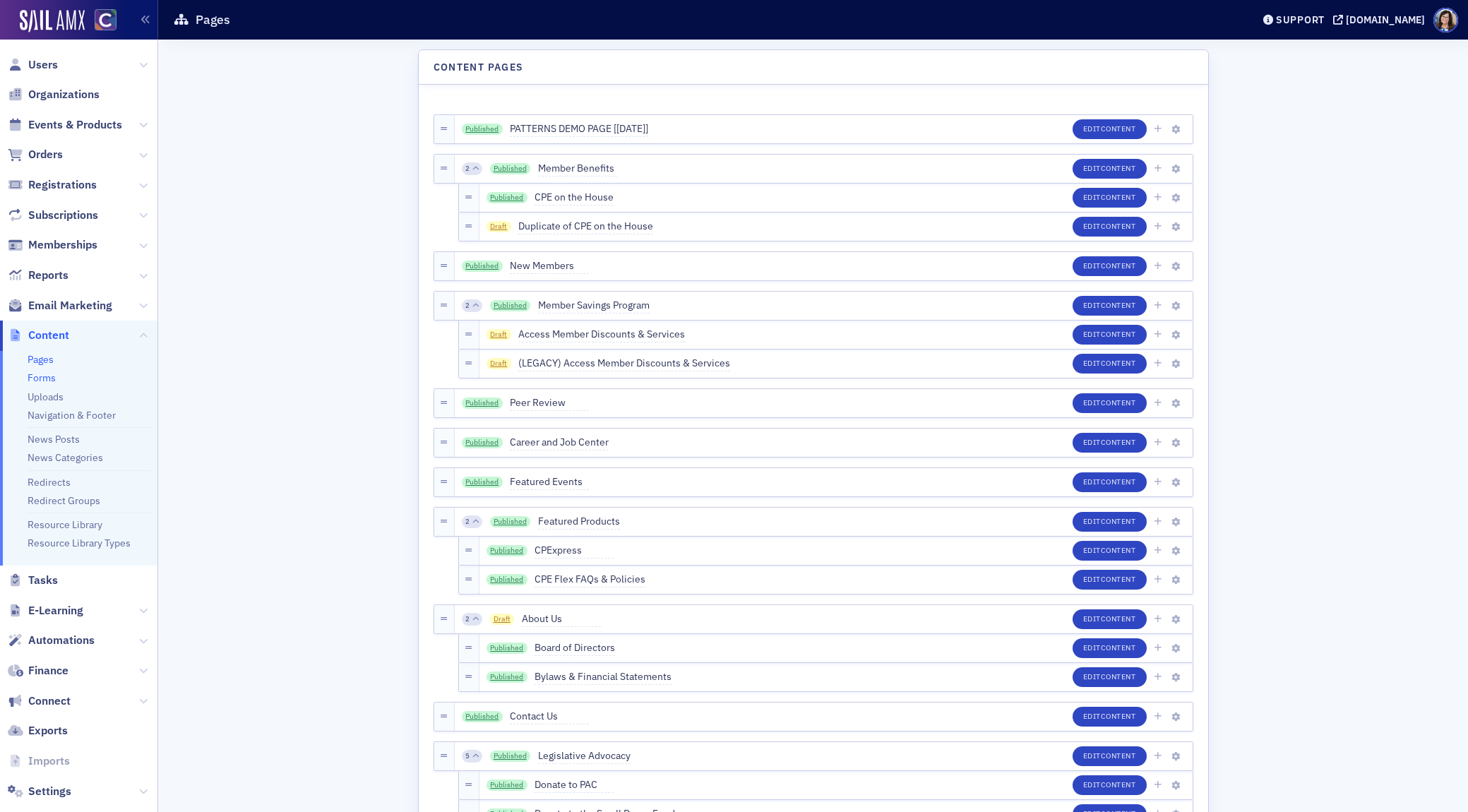
click at [48, 379] on link "Forms" at bounding box center [42, 378] width 28 height 13
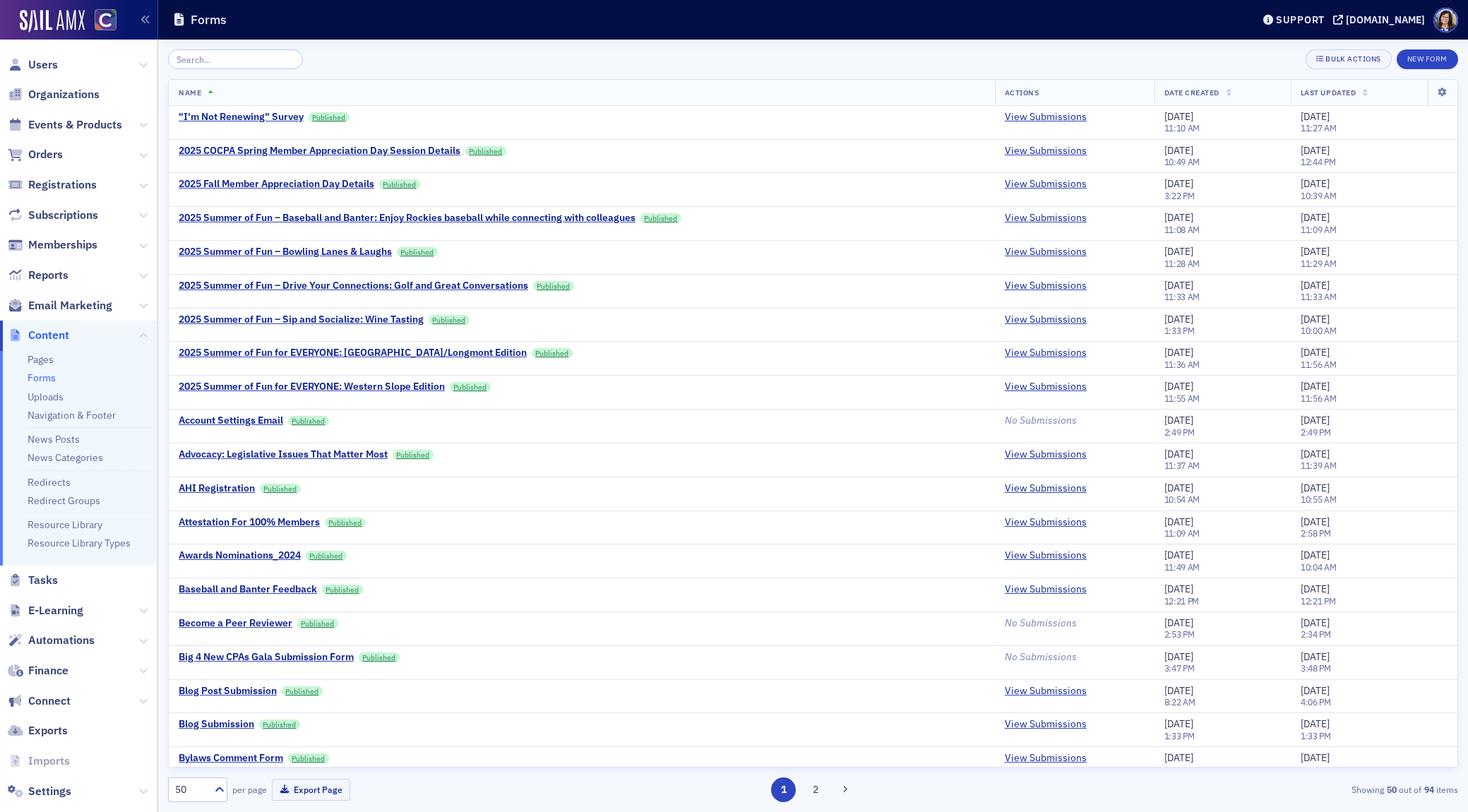
click at [239, 57] on input "search" at bounding box center [235, 59] width 135 height 20
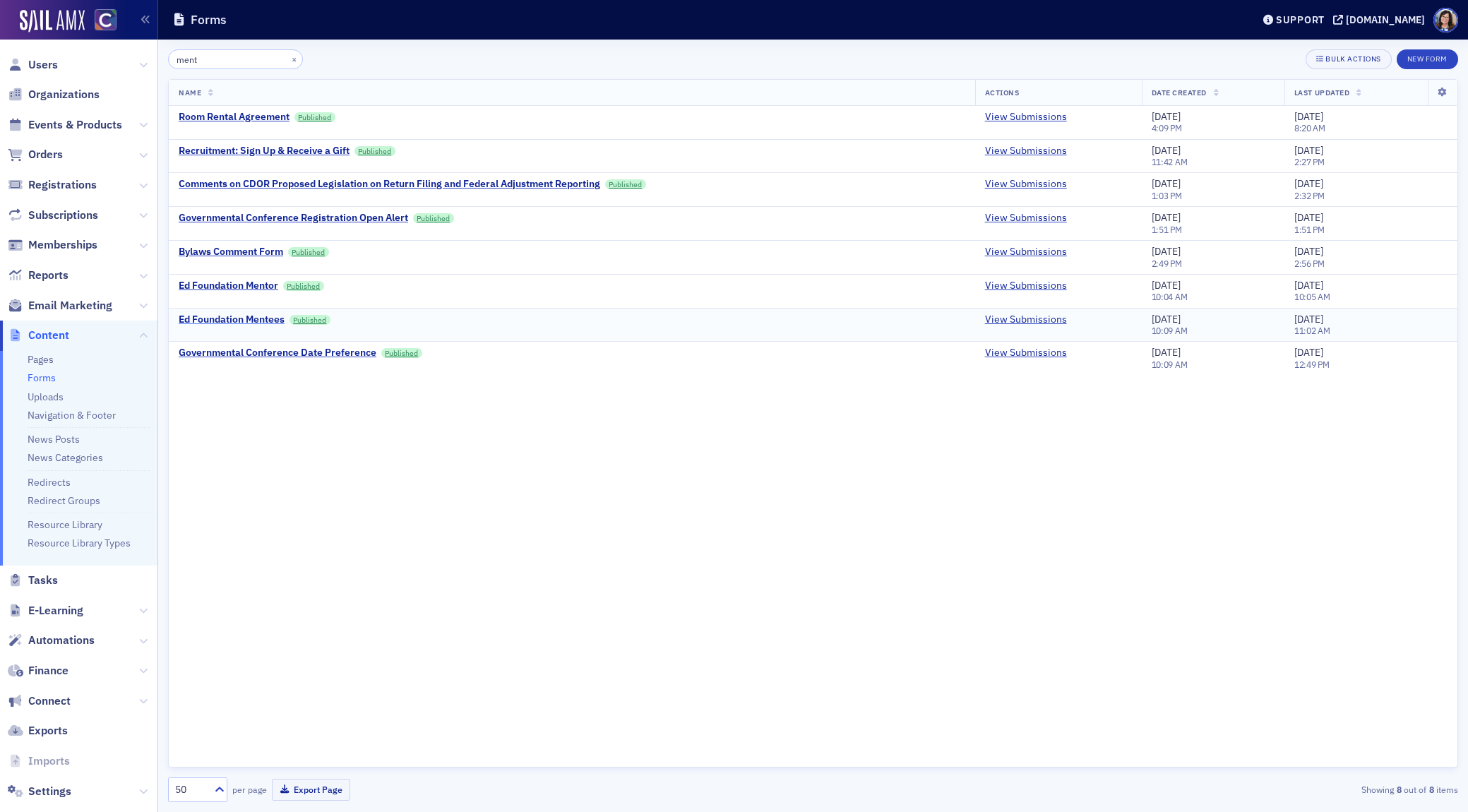
type input "ment"
click at [260, 319] on div "Ed Foundation Mentees" at bounding box center [231, 320] width 106 height 13
click at [1020, 318] on link "View Submissions" at bounding box center [1026, 320] width 82 height 13
